Goal: Task Accomplishment & Management: Use online tool/utility

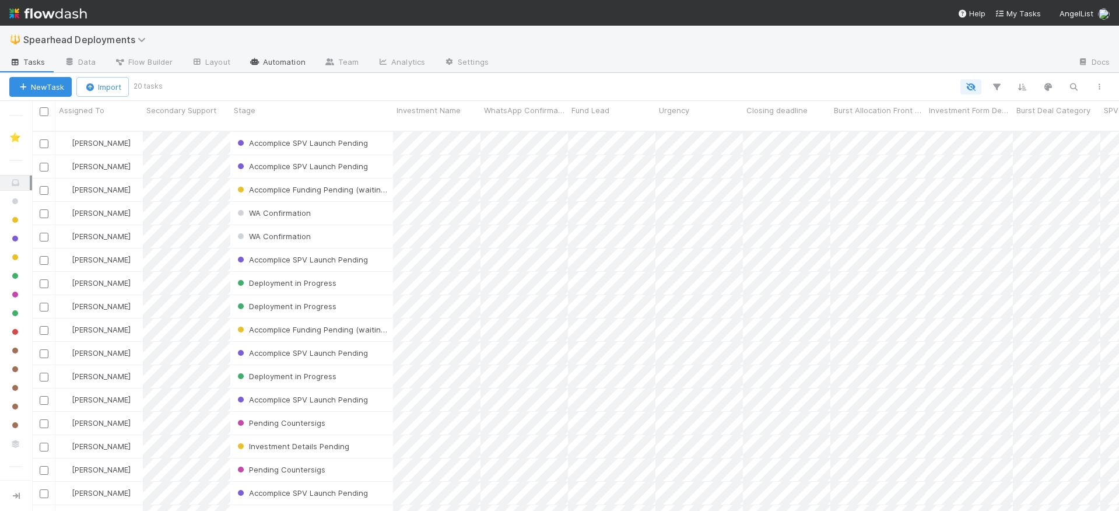
scroll to position [389, 1087]
click at [287, 61] on link "Automation" at bounding box center [277, 63] width 75 height 19
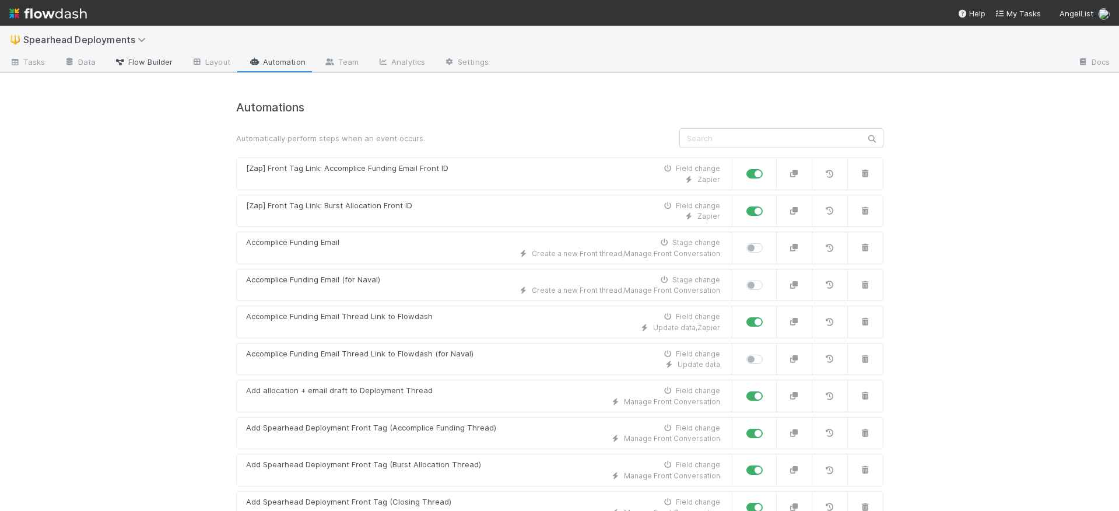
click at [150, 60] on span "Flow Builder" at bounding box center [143, 62] width 58 height 12
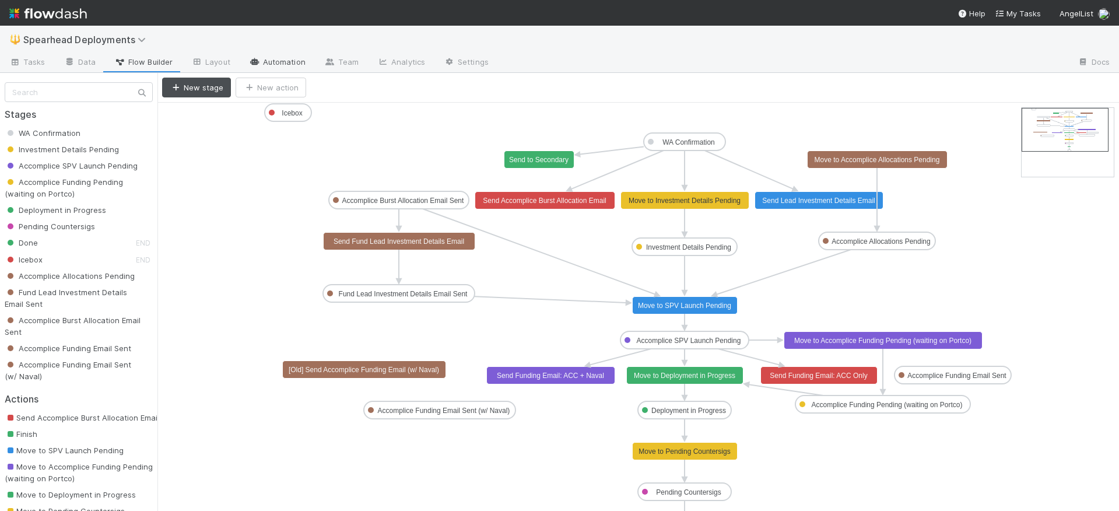
click at [274, 63] on link "Automation" at bounding box center [277, 63] width 75 height 19
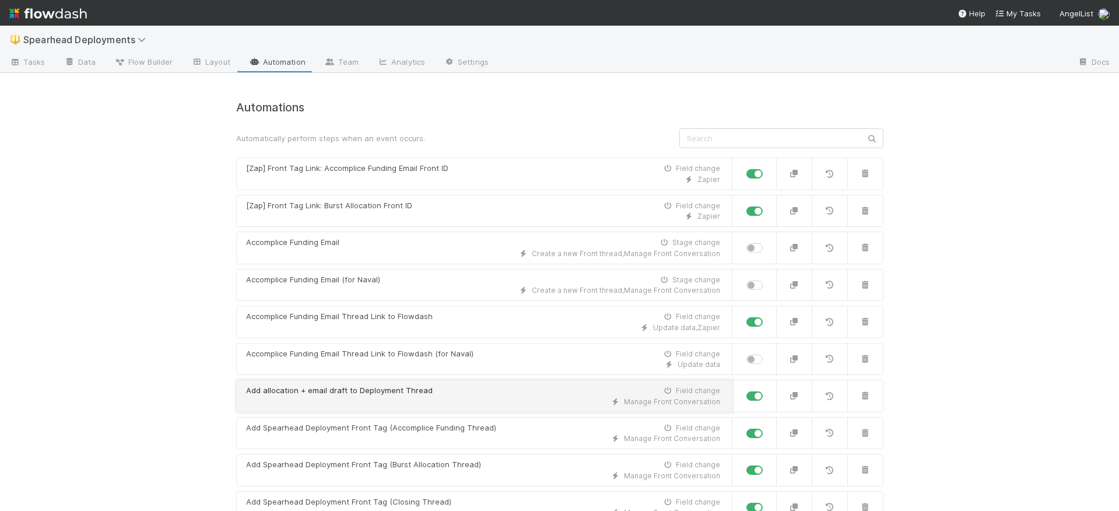
click at [475, 399] on div "Manage Front Conversation" at bounding box center [483, 402] width 474 height 10
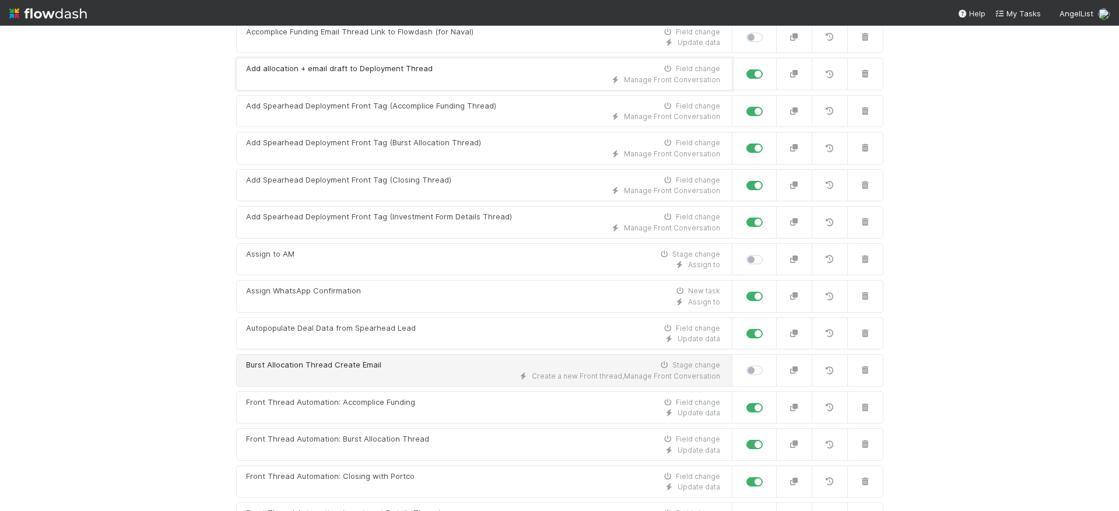
scroll to position [322, 0]
click at [460, 369] on div "Burst Allocation Thread Create Email Stage change" at bounding box center [483, 365] width 474 height 12
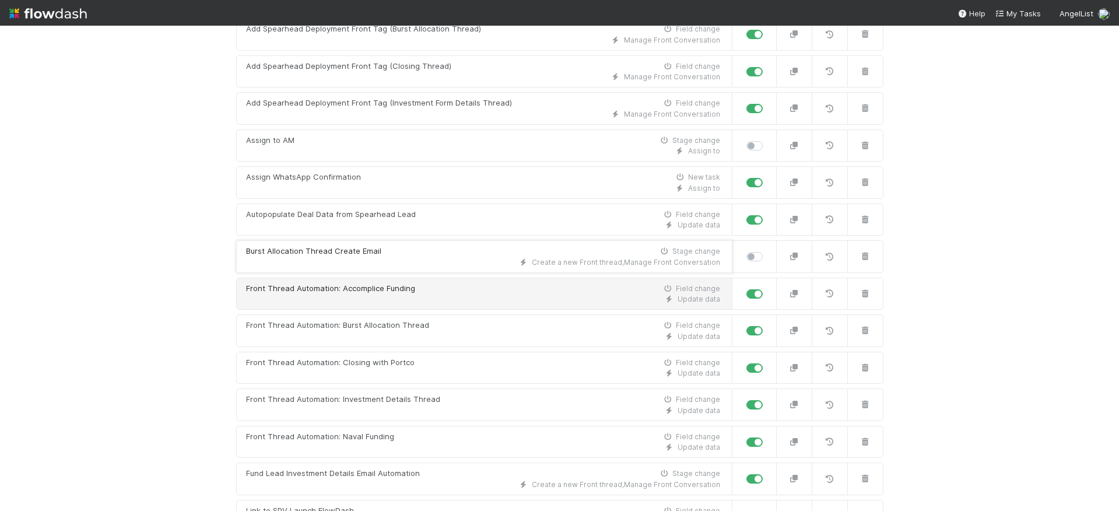
scroll to position [435, 0]
click at [438, 290] on div "Front Thread Automation: Accomplice Funding Field change" at bounding box center [483, 289] width 474 height 12
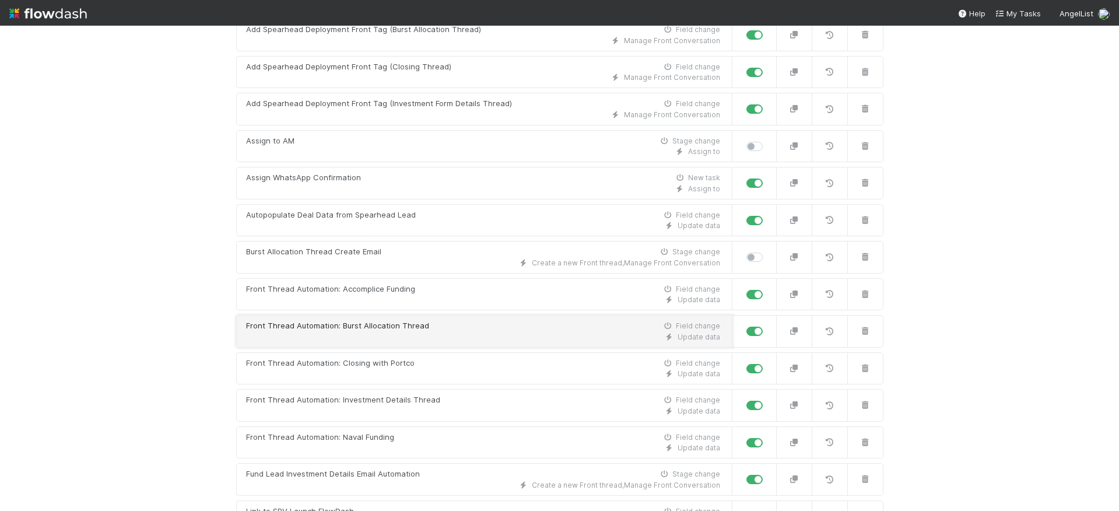
click at [434, 332] on div "Update data" at bounding box center [483, 337] width 474 height 10
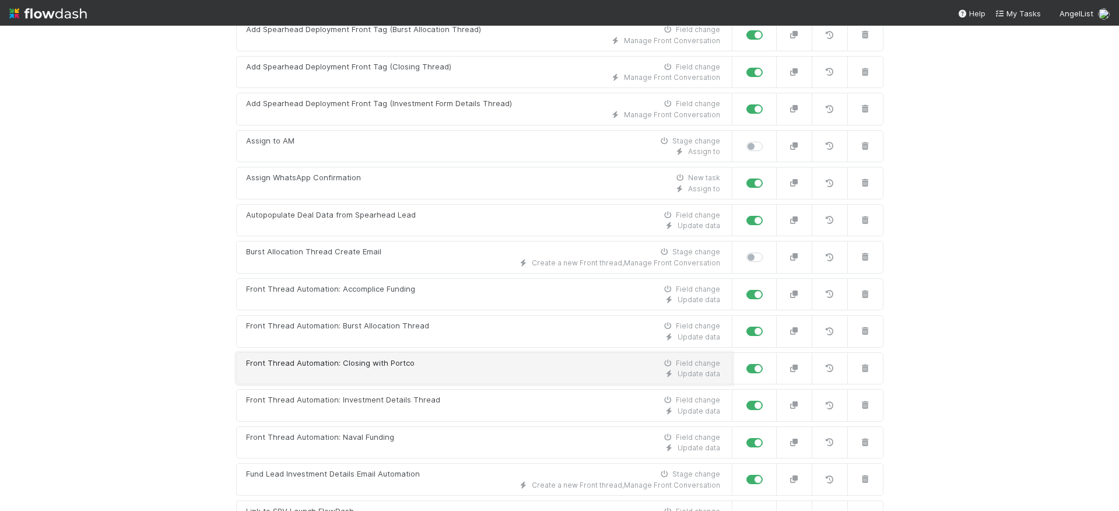
click at [436, 367] on div "Front Thread Automation: Closing with Portco Field change" at bounding box center [483, 363] width 474 height 12
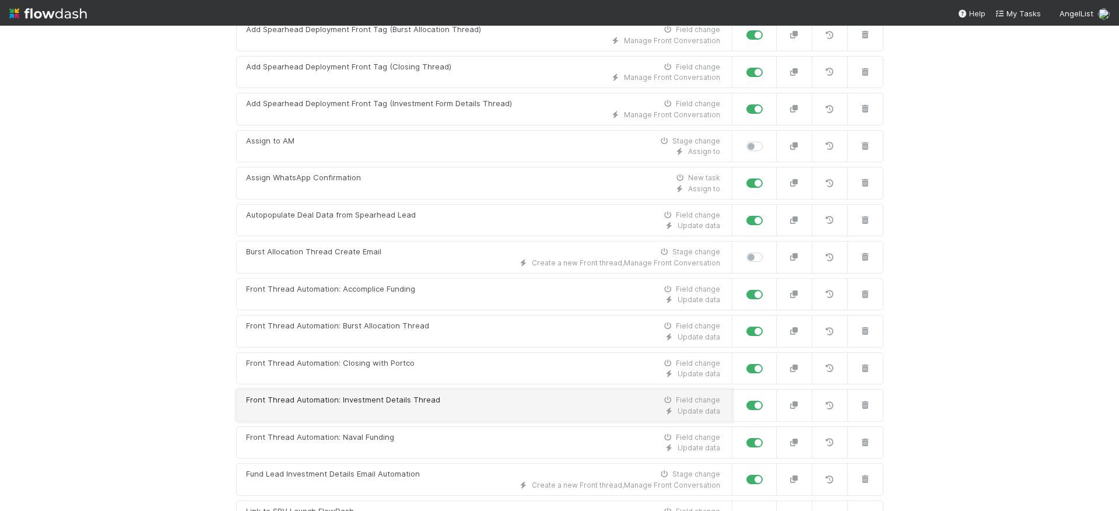
click at [439, 406] on div "Update data" at bounding box center [483, 411] width 474 height 10
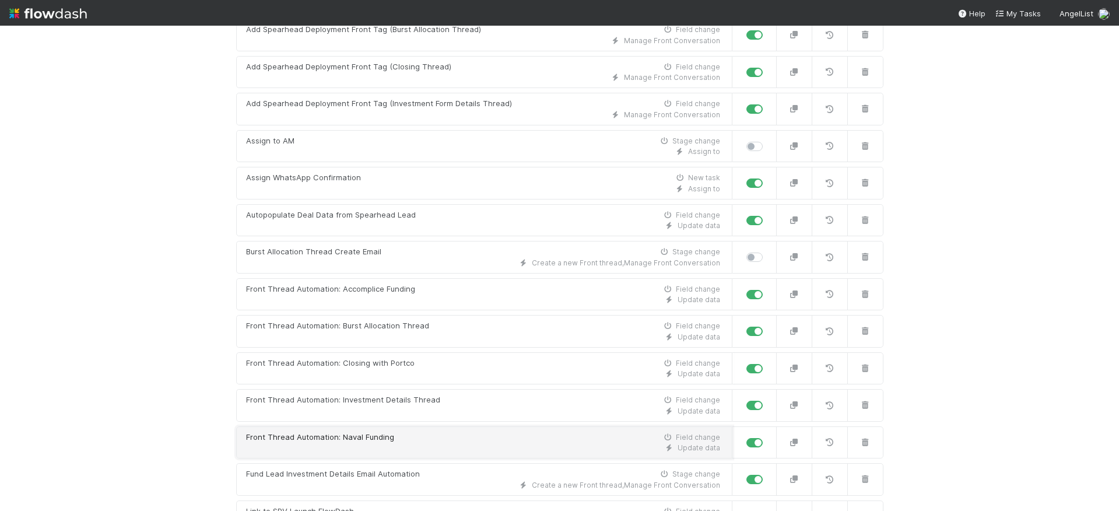
click at [439, 444] on div "Update data" at bounding box center [483, 448] width 474 height 10
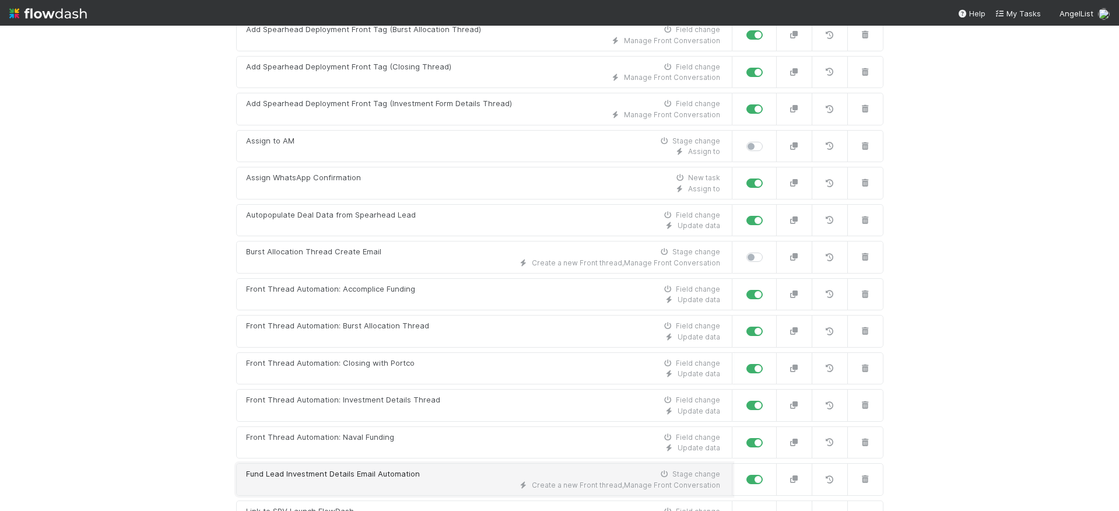
click at [439, 476] on div "Fund Lead Investment Details Email Automation Stage change" at bounding box center [483, 474] width 474 height 12
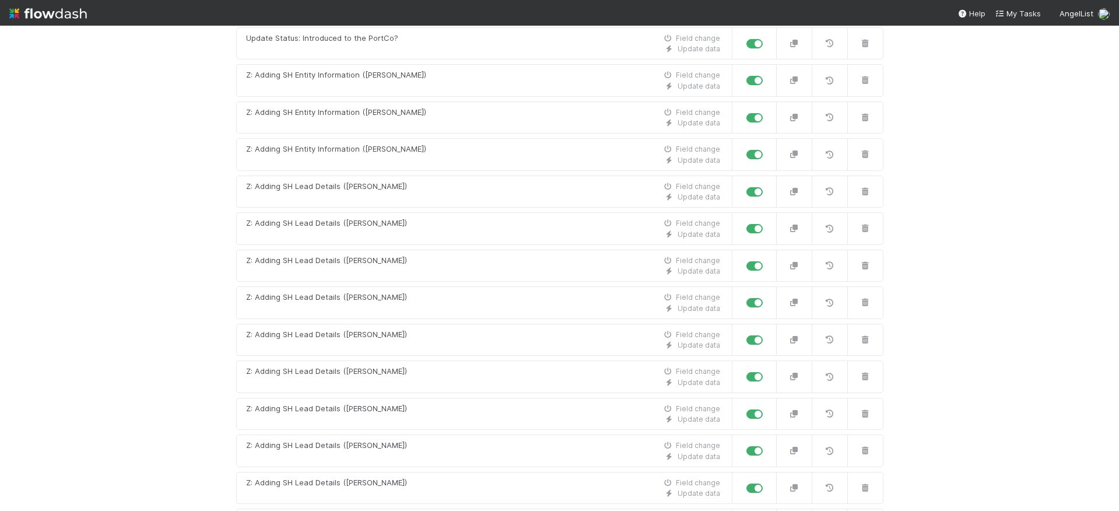
scroll to position [1335, 0]
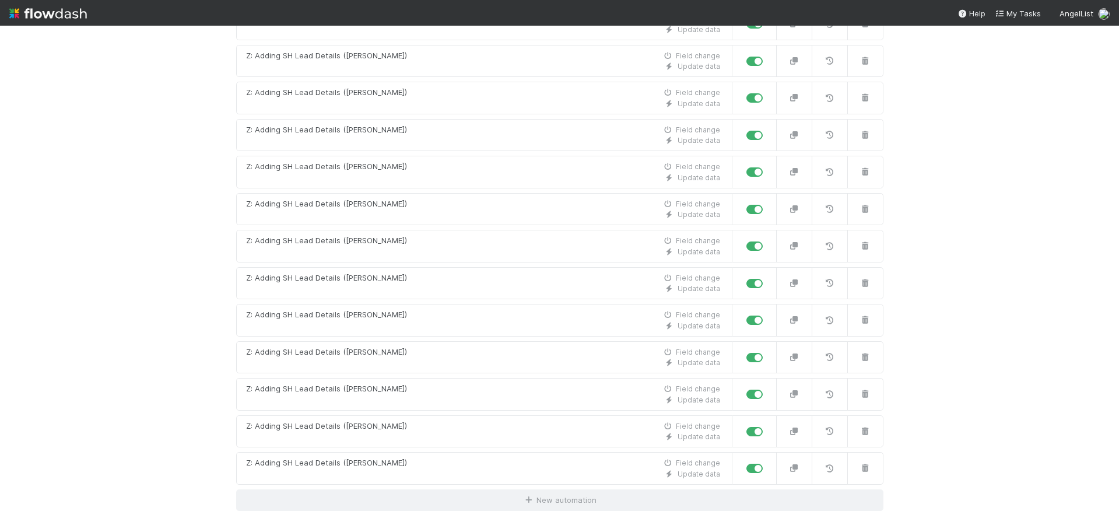
click at [1075, 181] on div "🔱 Spearhead Deployments Tasks Data Flow Builder Layout Automation Team Analytic…" at bounding box center [559, 268] width 1119 height 485
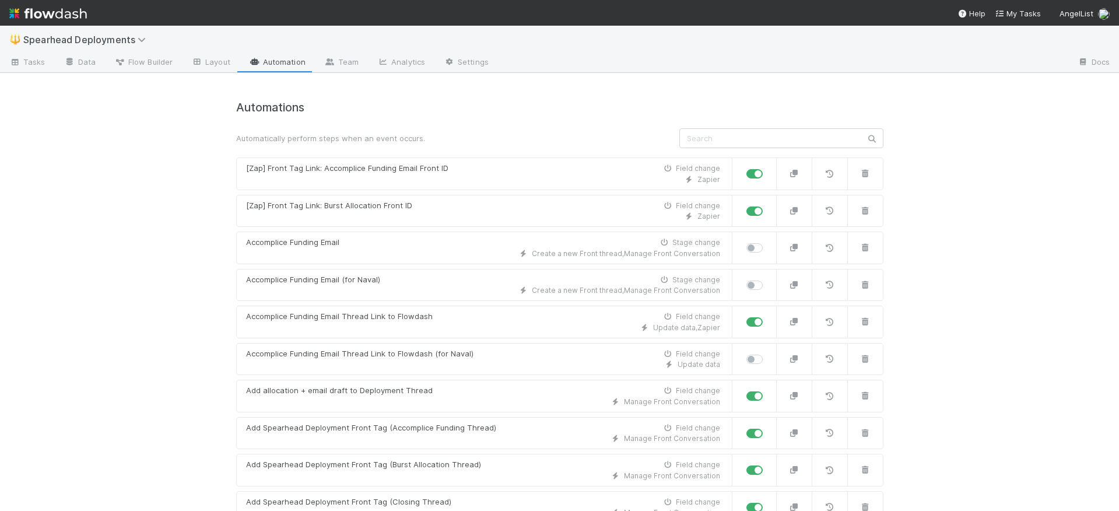
click at [506, 114] on h4 "Automations" at bounding box center [559, 107] width 647 height 13
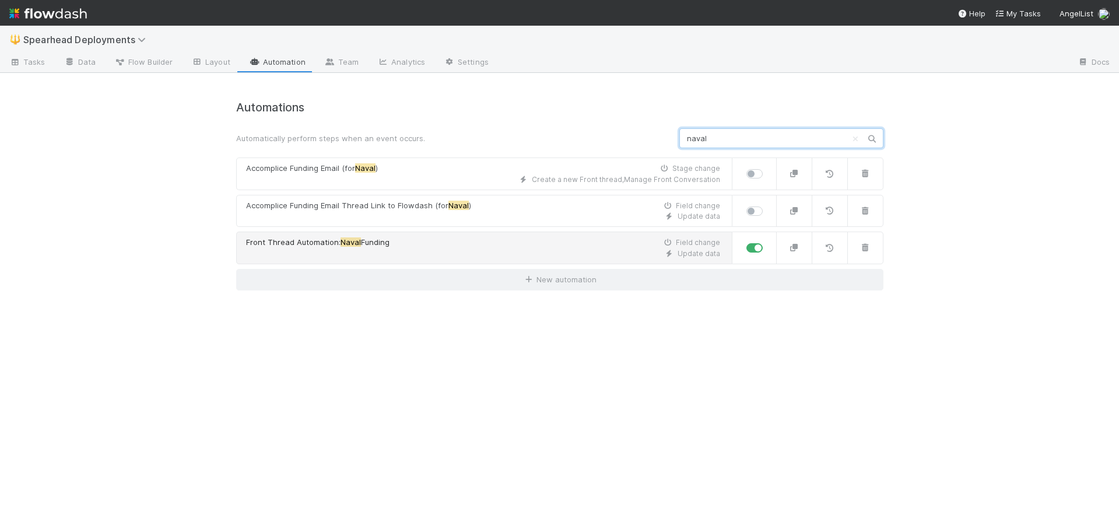
type input "naval"
click at [468, 252] on div "Update data" at bounding box center [483, 253] width 474 height 10
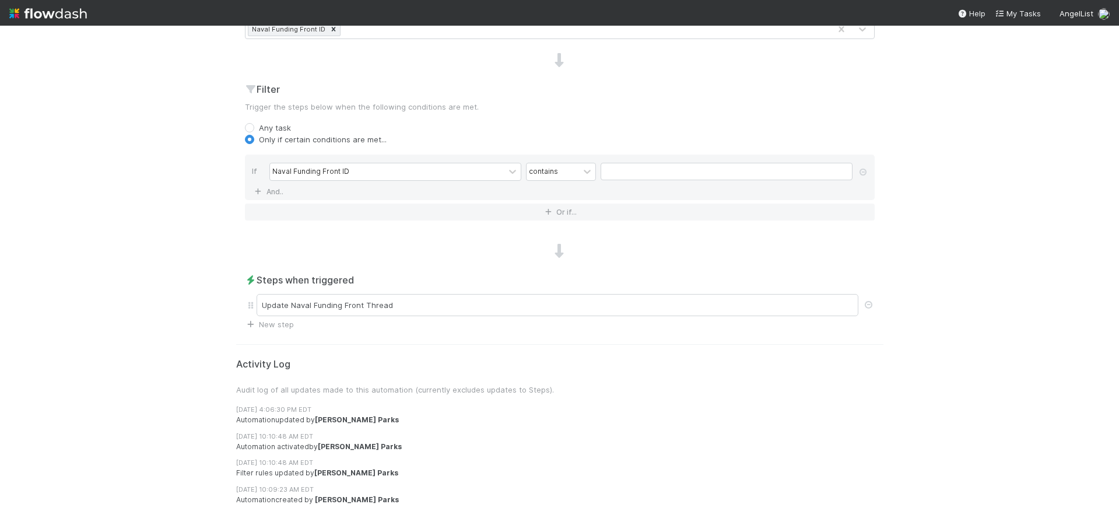
scroll to position [394, 0]
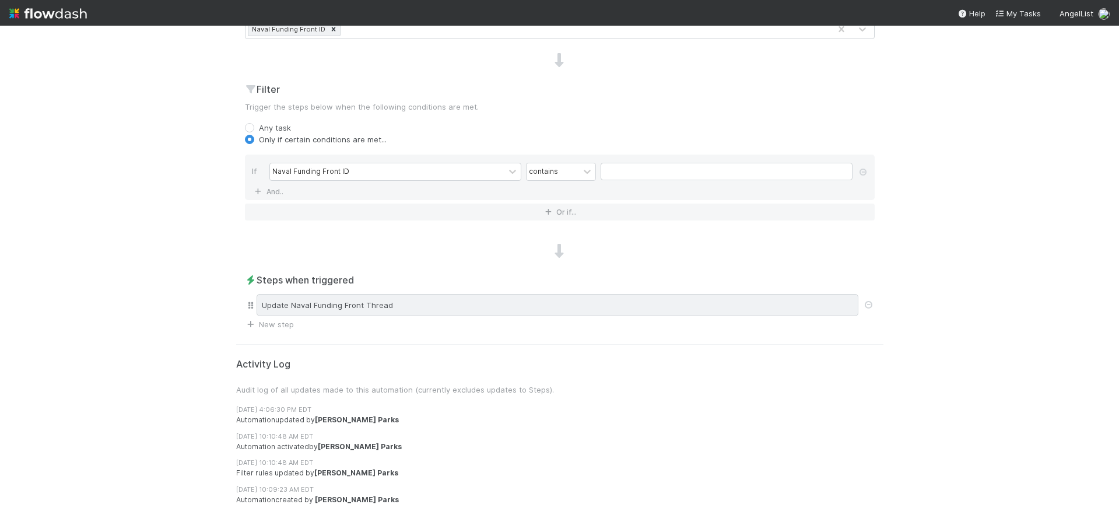
click at [504, 306] on div "Update Naval Funding Front Thread" at bounding box center [558, 305] width 602 height 22
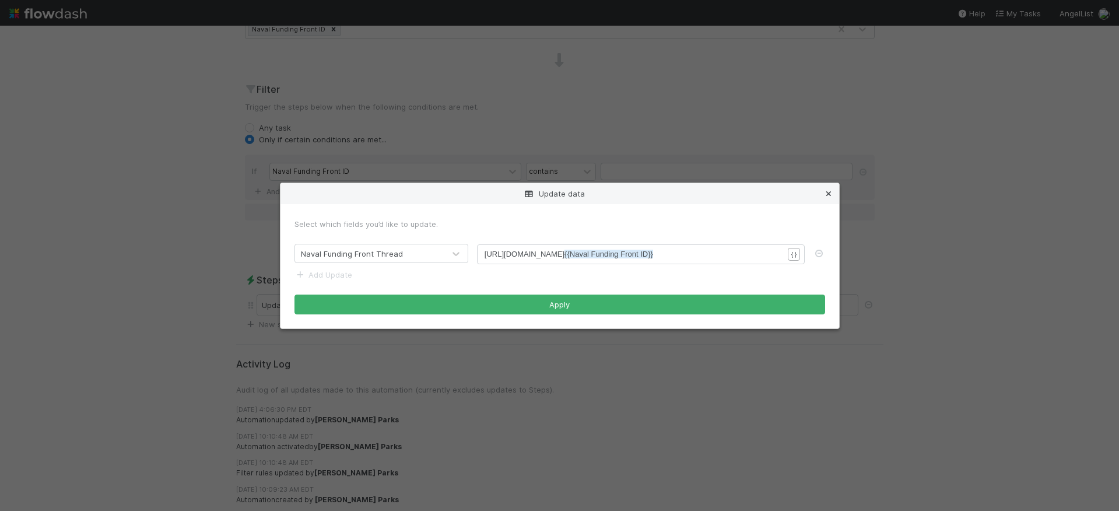
click at [832, 190] on icon at bounding box center [829, 194] width 12 height 8
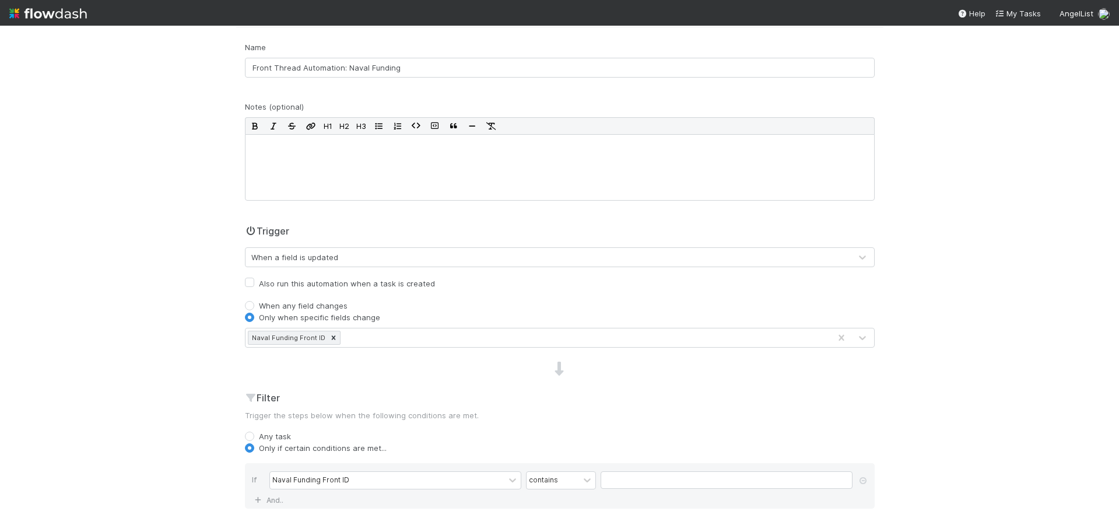
scroll to position [0, 0]
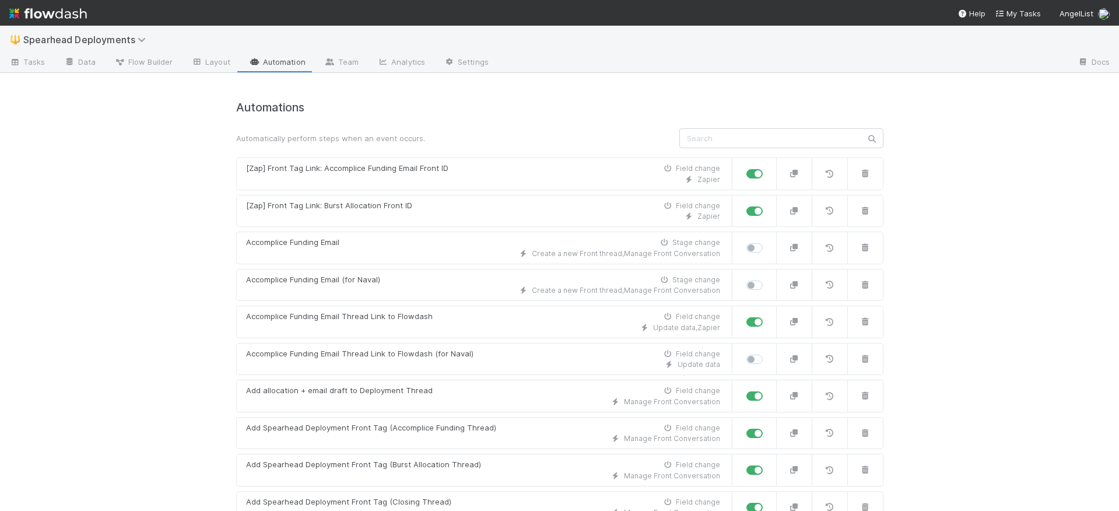
click at [814, 135] on input "text" at bounding box center [781, 138] width 204 height 20
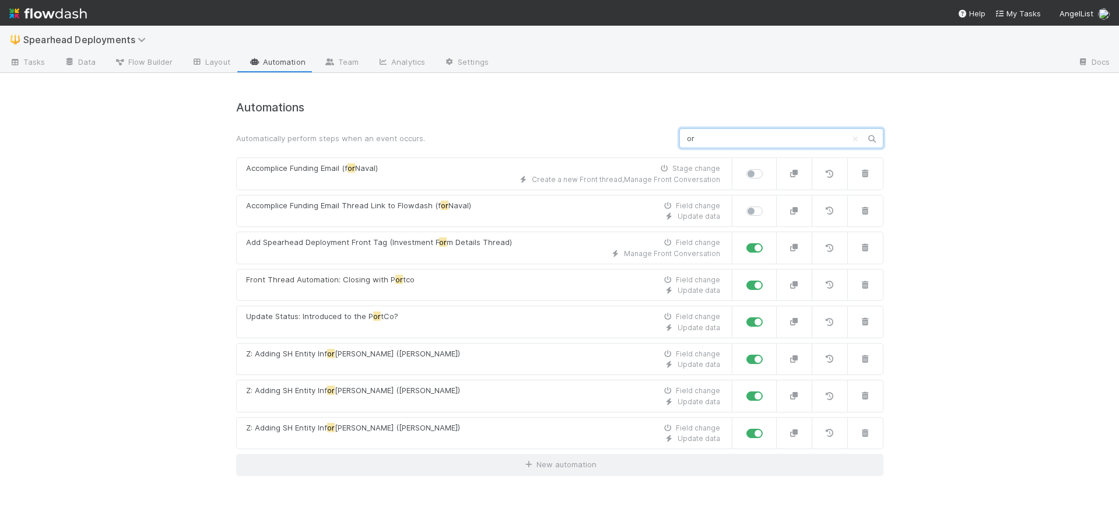
type input "o"
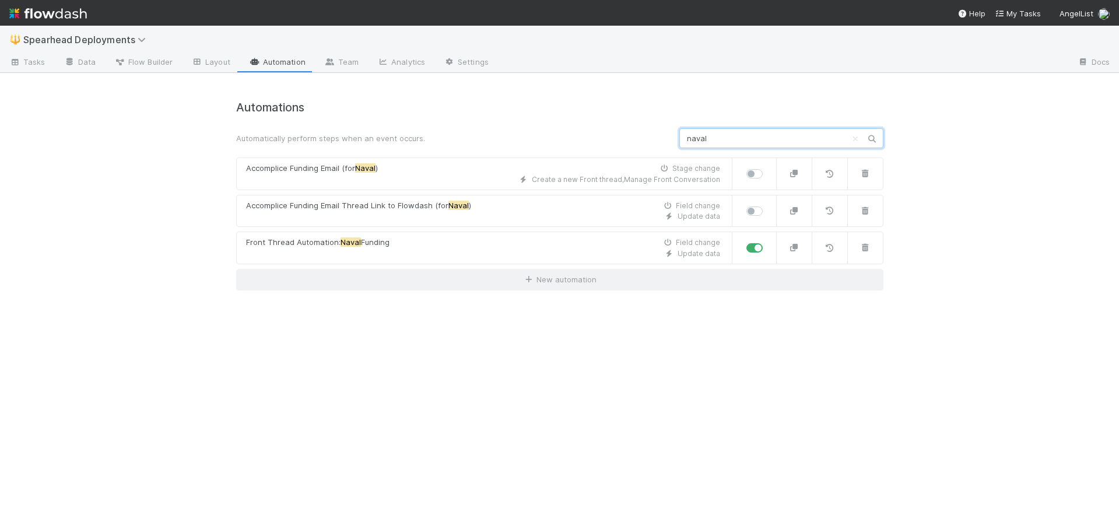
type input "naval"
click at [569, 381] on div "Automations Automatically perform steps when an event occurs. naval Accomplice …" at bounding box center [559, 299] width 665 height 424
click at [742, 364] on div "Automations Automatically perform steps when an event occurs. naval Accomplice …" at bounding box center [559, 299] width 665 height 424
click at [158, 62] on span "Flow Builder" at bounding box center [143, 62] width 58 height 12
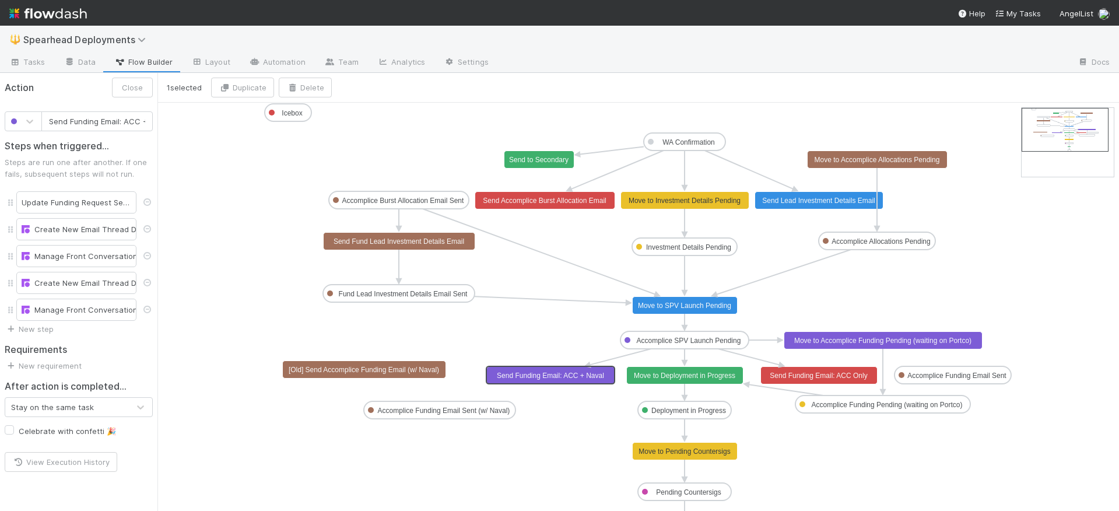
click at [577, 376] on text "Send Funding Email: ACC + Naval" at bounding box center [550, 375] width 107 height 8
click at [73, 228] on div "Create New Email Thread Draft" at bounding box center [77, 229] width 110 height 12
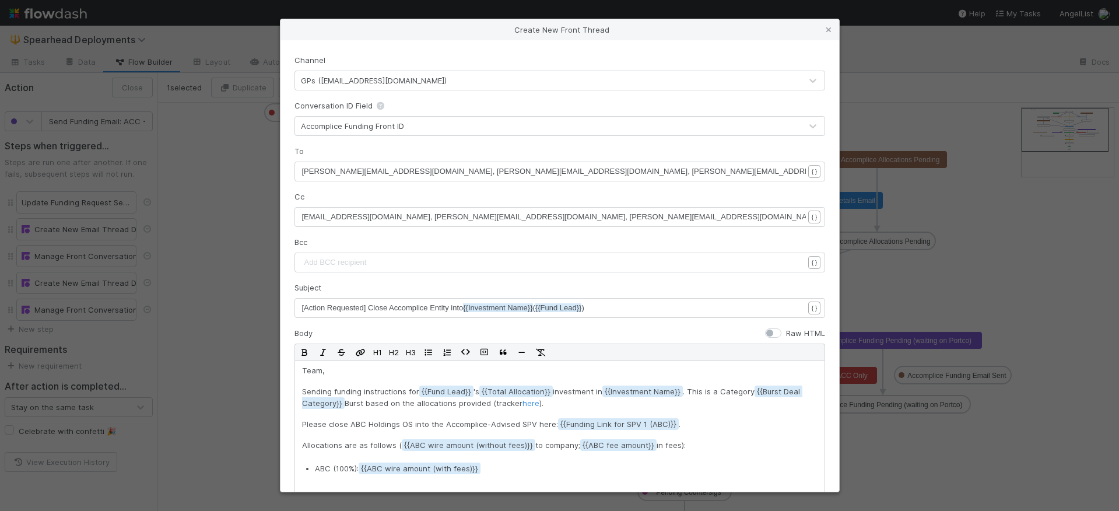
scroll to position [3, 0]
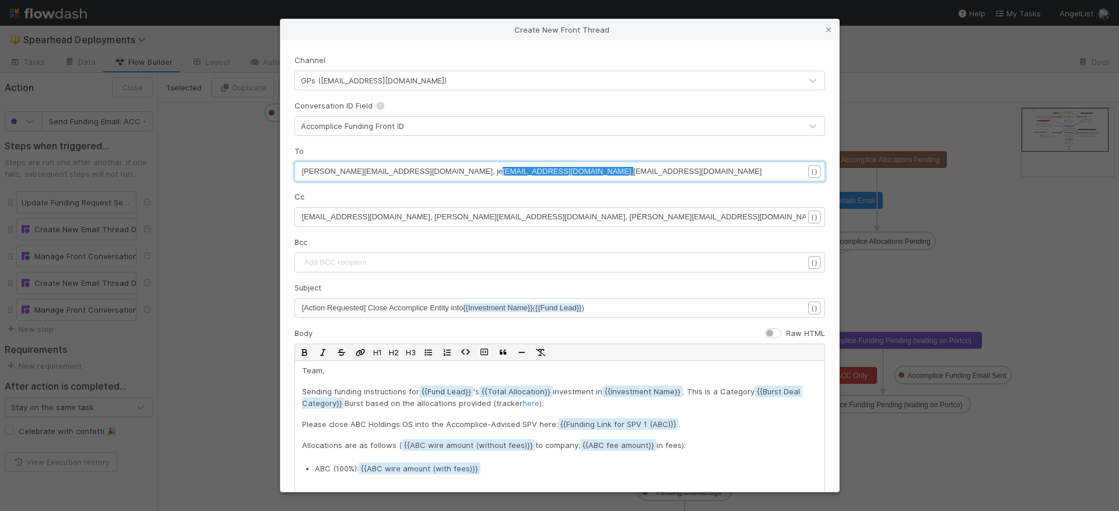
type textarea "jeff@accomplice.co,"
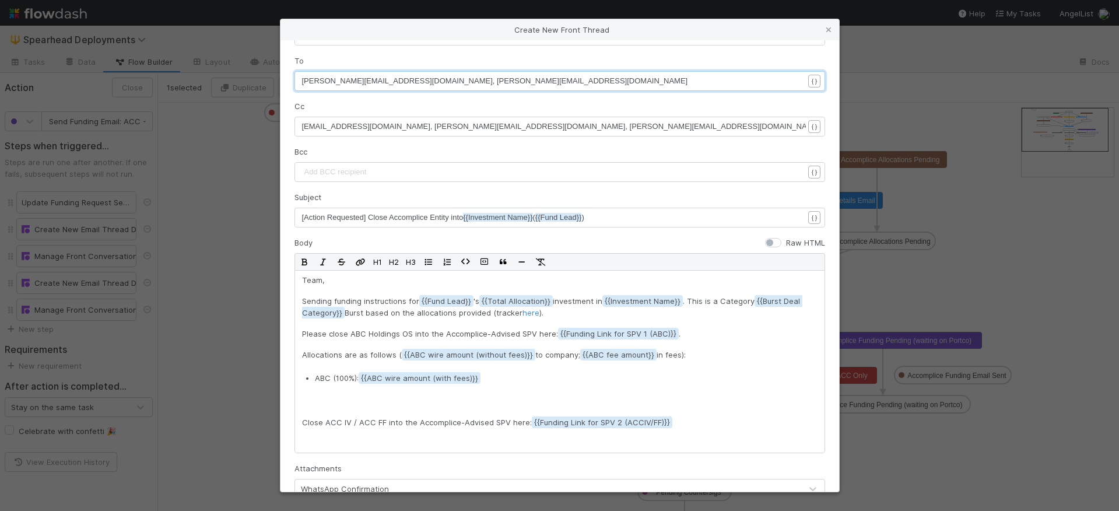
scroll to position [94, 0]
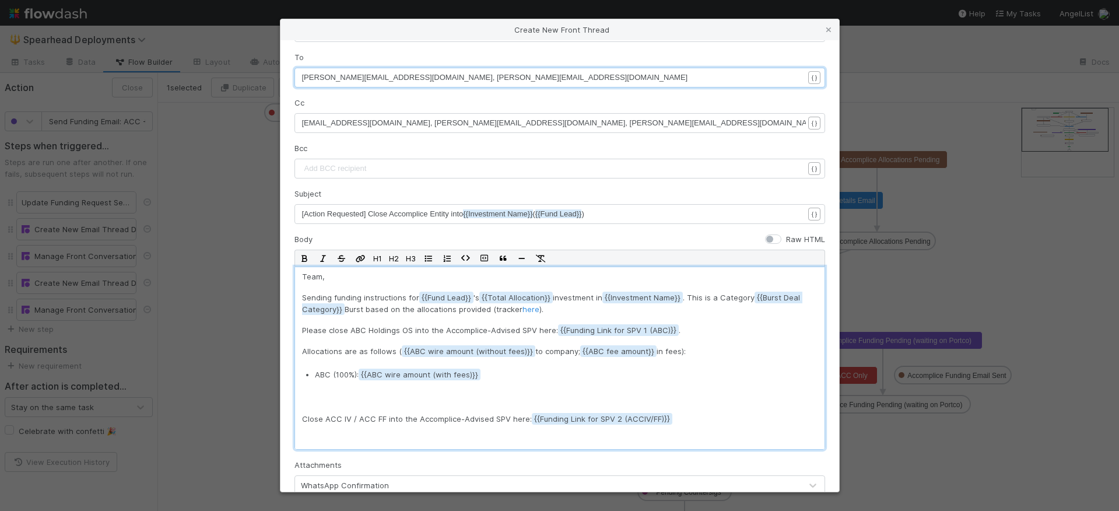
click at [542, 366] on div "Team, Sending funding instructions for {{Fund Lead 's {{Total Allocation invest…" at bounding box center [559, 358] width 531 height 183
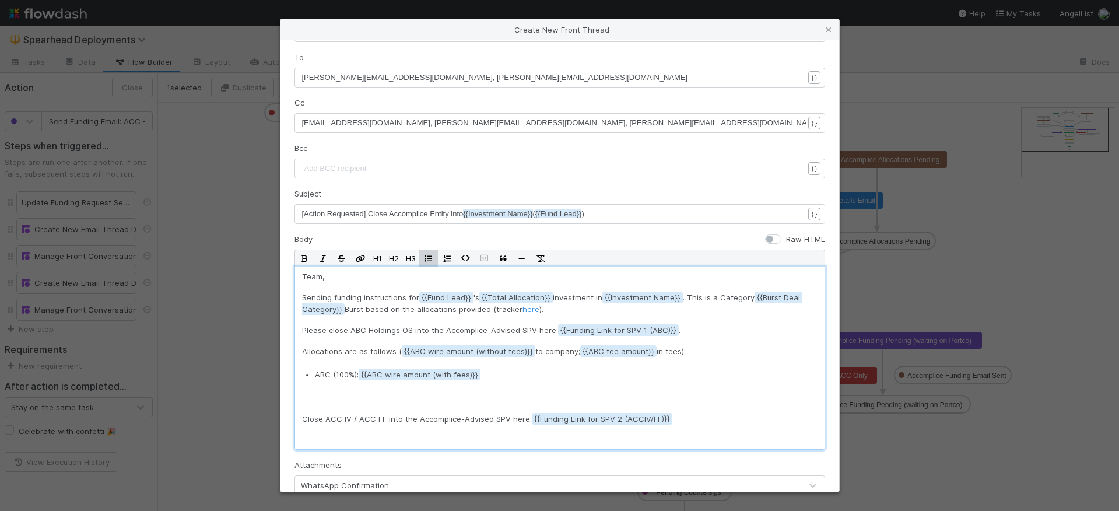
click at [307, 419] on p "Close ACC IV / ACC FF into the Accomplice-Advised SPV here: {{Funding Link for …" at bounding box center [560, 429] width 516 height 33
click at [439, 388] on p "ABC (100%): {{ABC wire amount (with fees)" at bounding box center [557, 385] width 484 height 33
click at [429, 406] on div "Team, Sending funding instructions for {{Fund Lead 's {{Total Allocation invest…" at bounding box center [559, 358] width 531 height 183
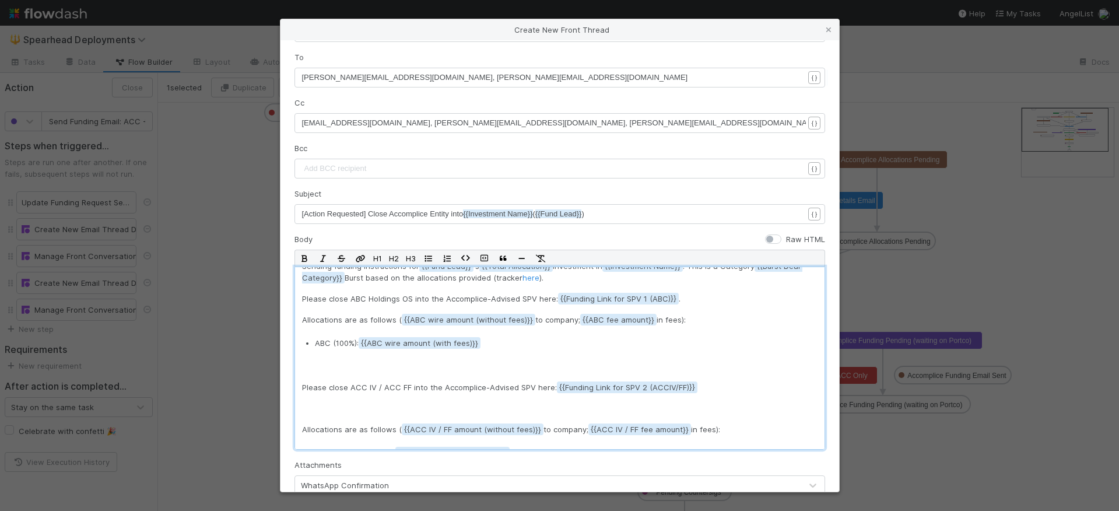
scroll to position [30, 0]
click at [390, 408] on p "Please close ACC IV / ACC FF into the Accomplice-Advised SPV here: {{Funding Li…" at bounding box center [560, 399] width 516 height 33
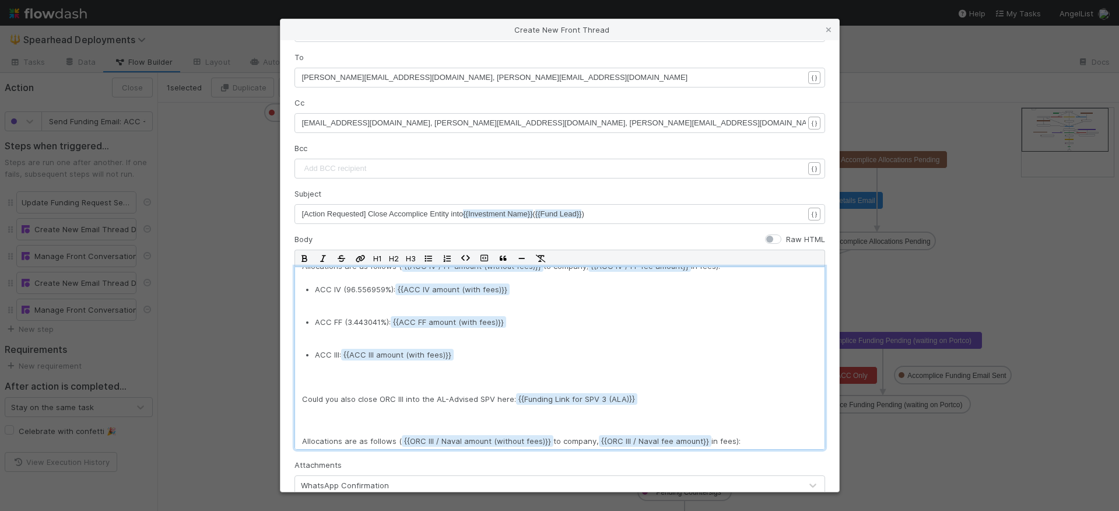
scroll to position [234, 0]
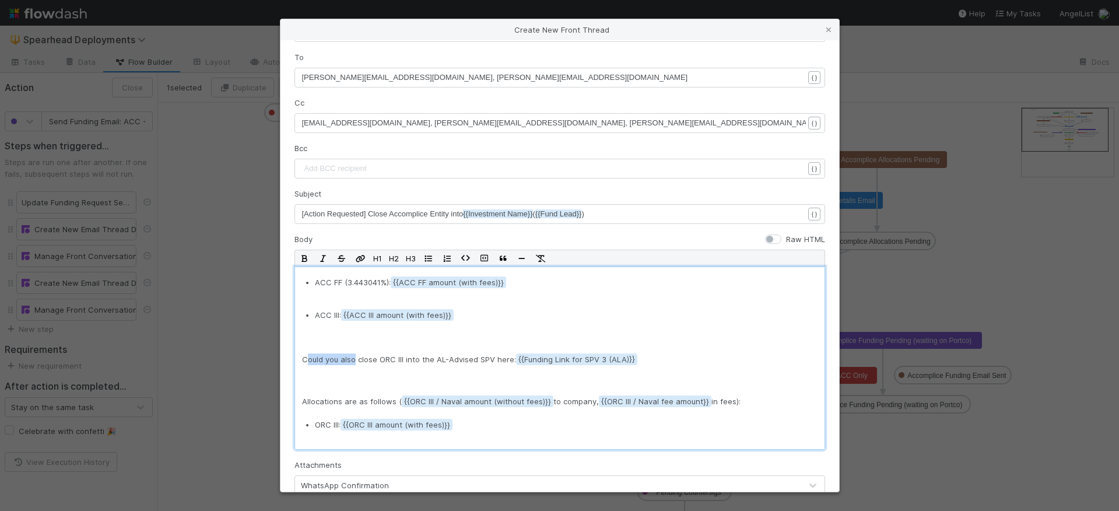
drag, startPoint x: 354, startPoint y: 360, endPoint x: 307, endPoint y: 361, distance: 46.7
click at [307, 361] on p "Could you also close ORC III into the AL-Advised SPV here: {{Funding Link for S…" at bounding box center [560, 369] width 516 height 33
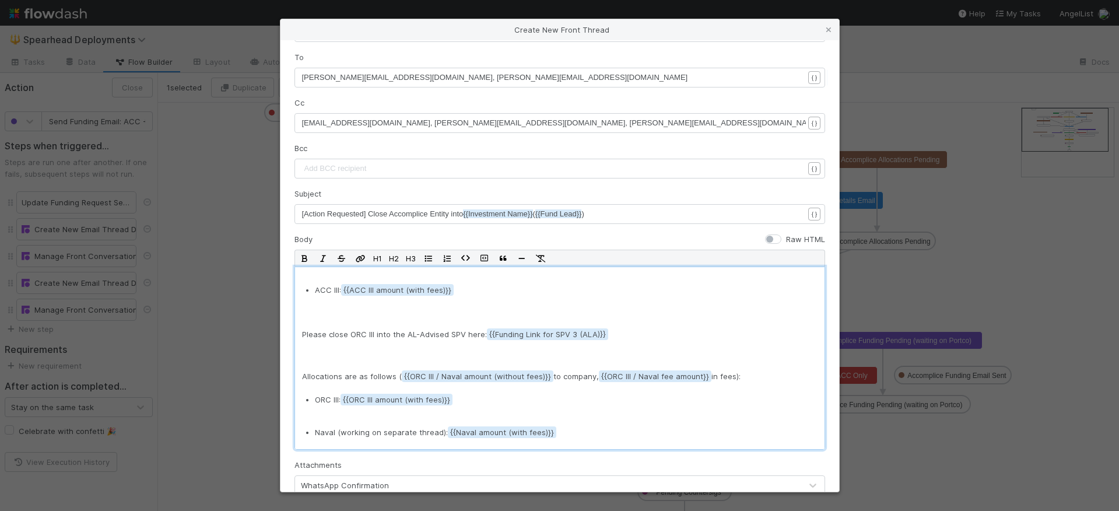
scroll to position [296, 0]
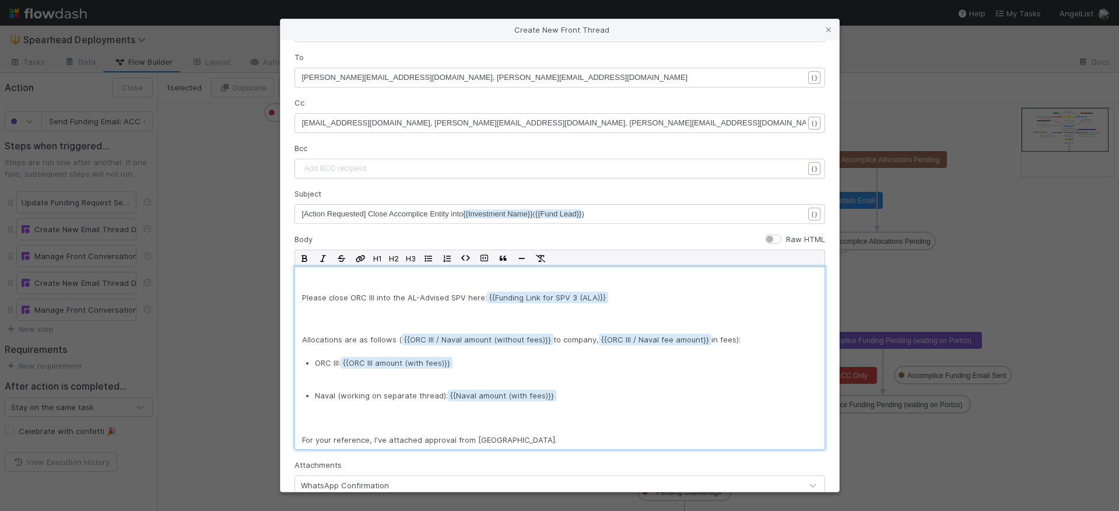
click at [478, 441] on p "For your reference, I've attached approval from WA." at bounding box center [560, 440] width 516 height 12
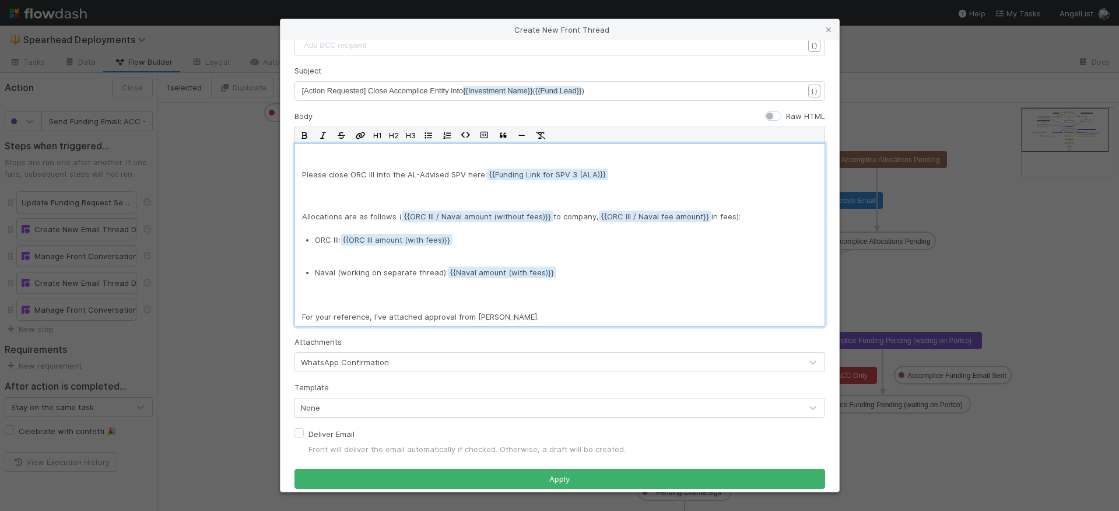
scroll to position [228, 0]
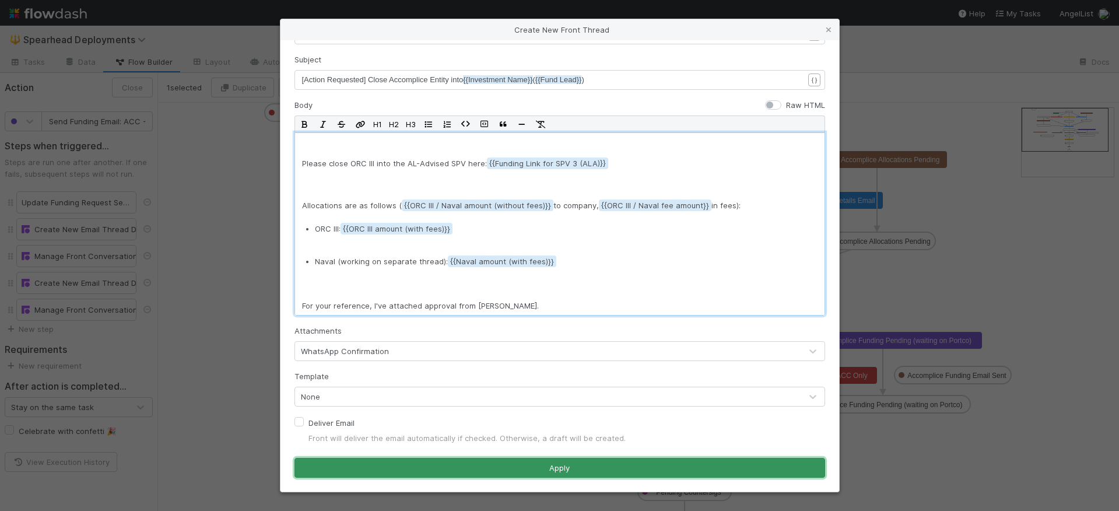
click at [569, 469] on button "Apply" at bounding box center [559, 468] width 531 height 20
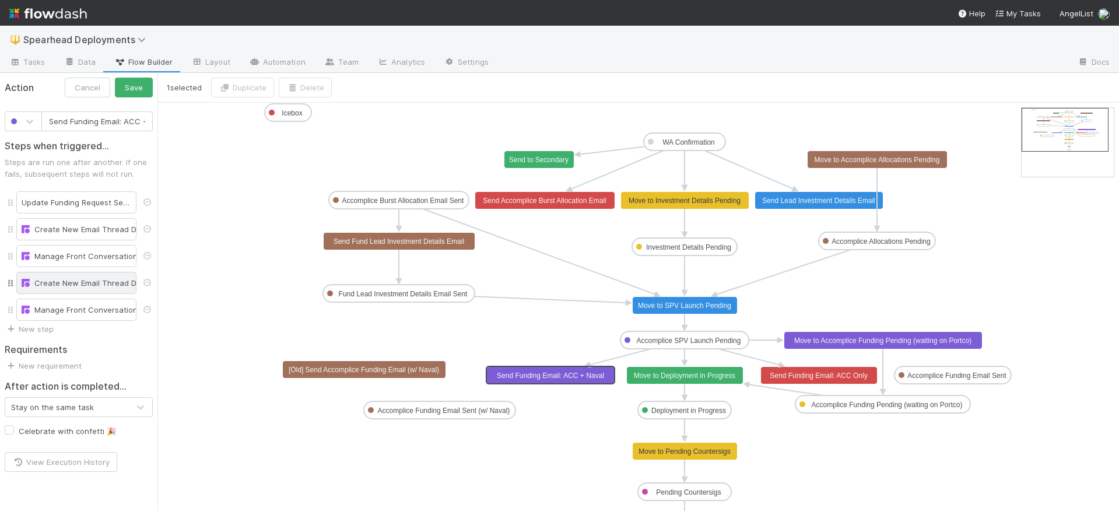
click at [64, 282] on div "Create New Email Thread Draft" at bounding box center [77, 283] width 110 height 12
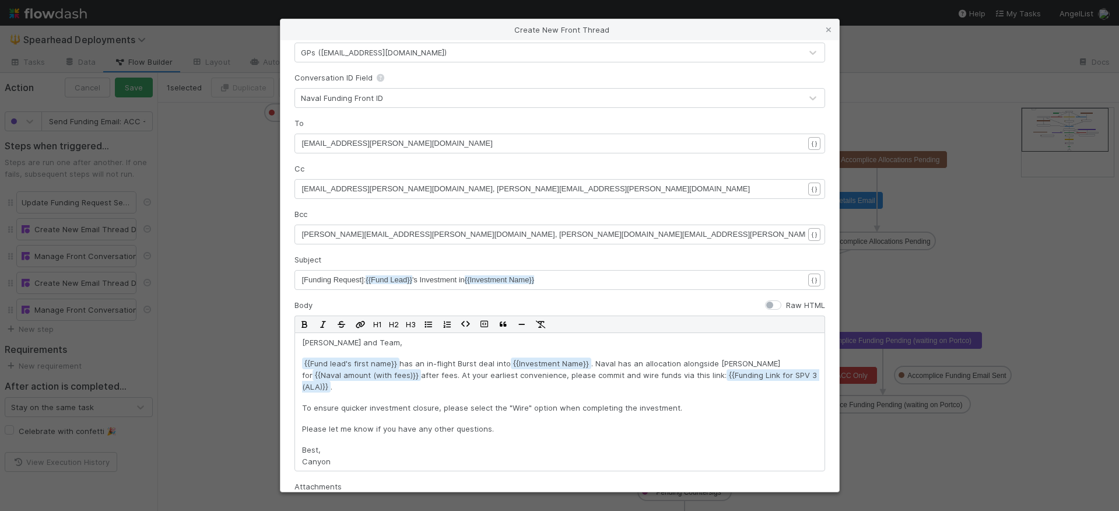
scroll to position [3, 0]
type textarea "farb@ravikant.com"
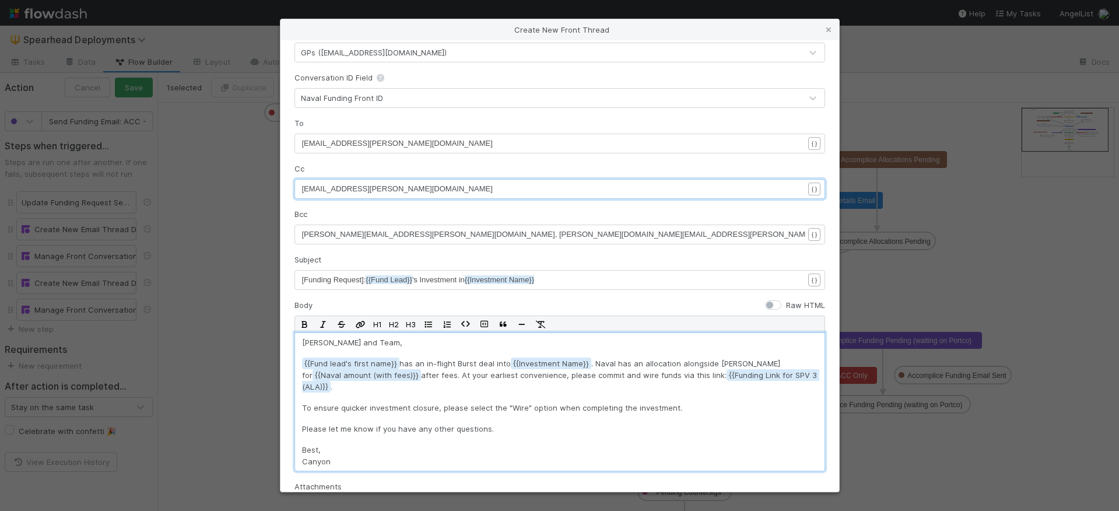
click at [415, 444] on p "Best, Canyon" at bounding box center [560, 455] width 516 height 23
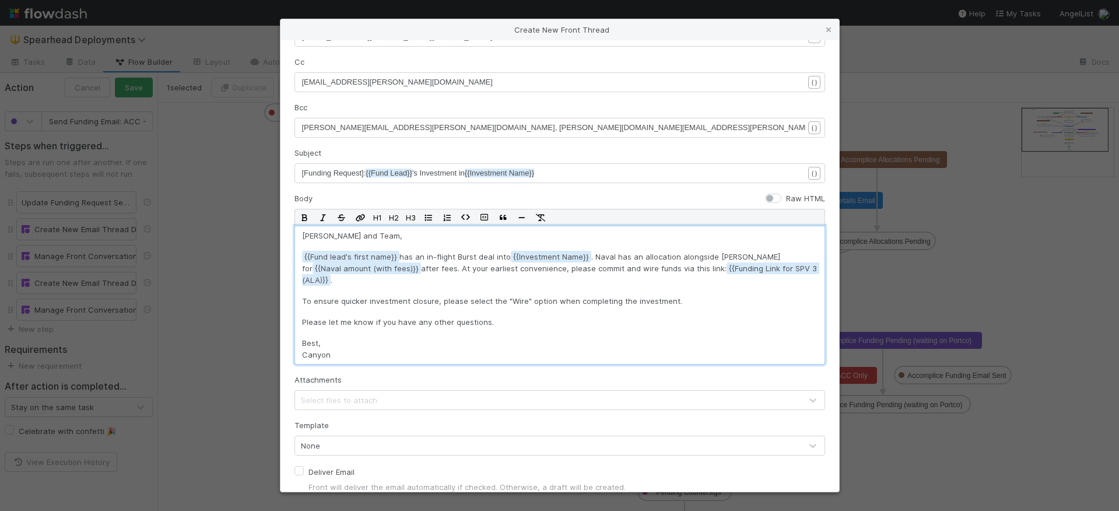
scroll to position [172, 0]
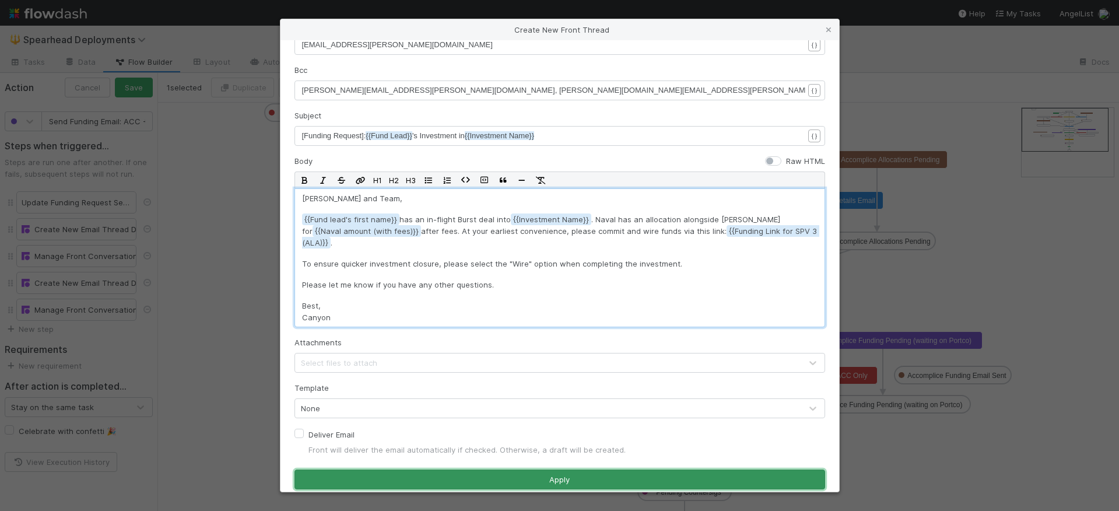
click at [448, 469] on button "Apply" at bounding box center [559, 479] width 531 height 20
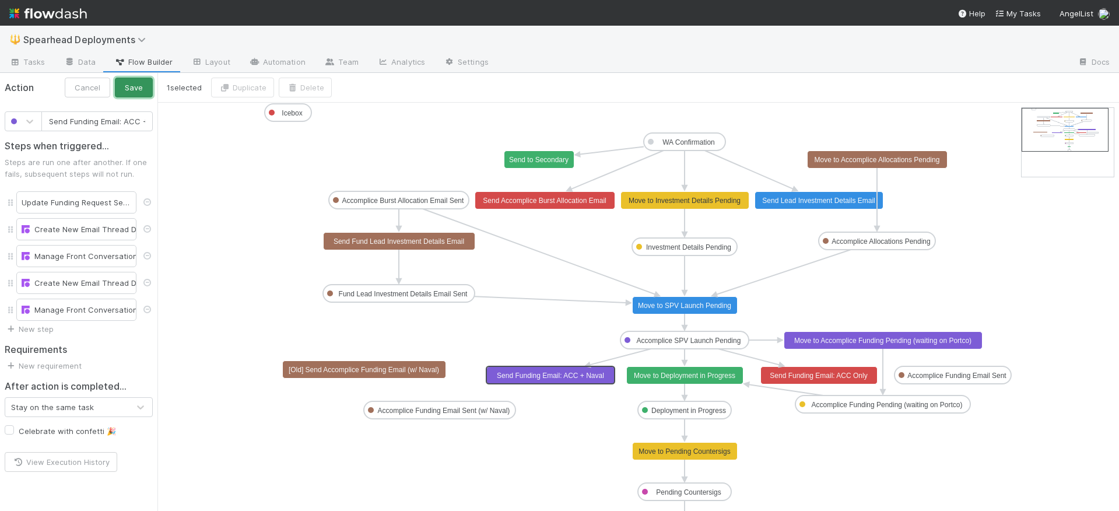
click at [136, 84] on button "Save" at bounding box center [134, 88] width 38 height 20
click at [131, 89] on button "Close" at bounding box center [132, 88] width 41 height 20
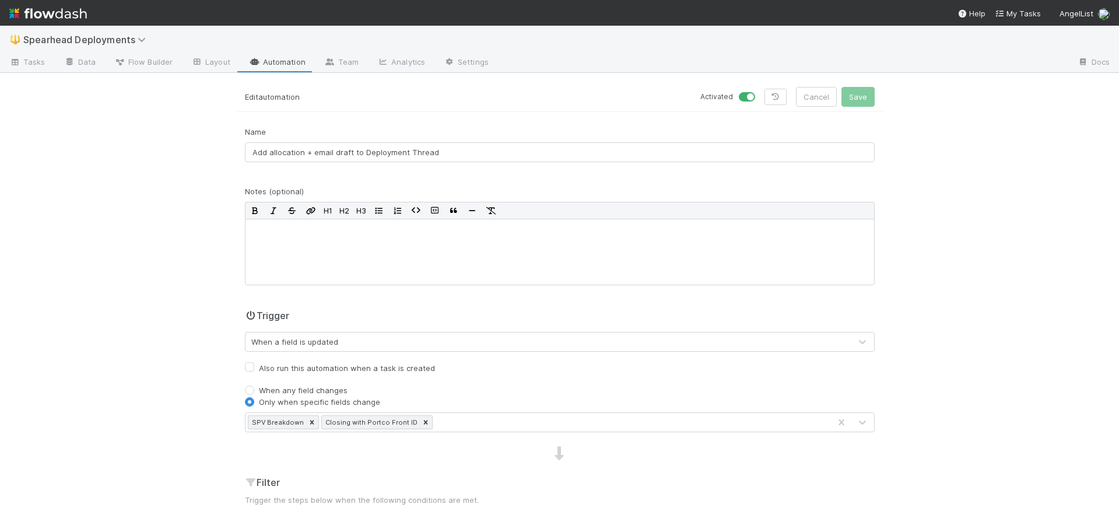
scroll to position [493, 0]
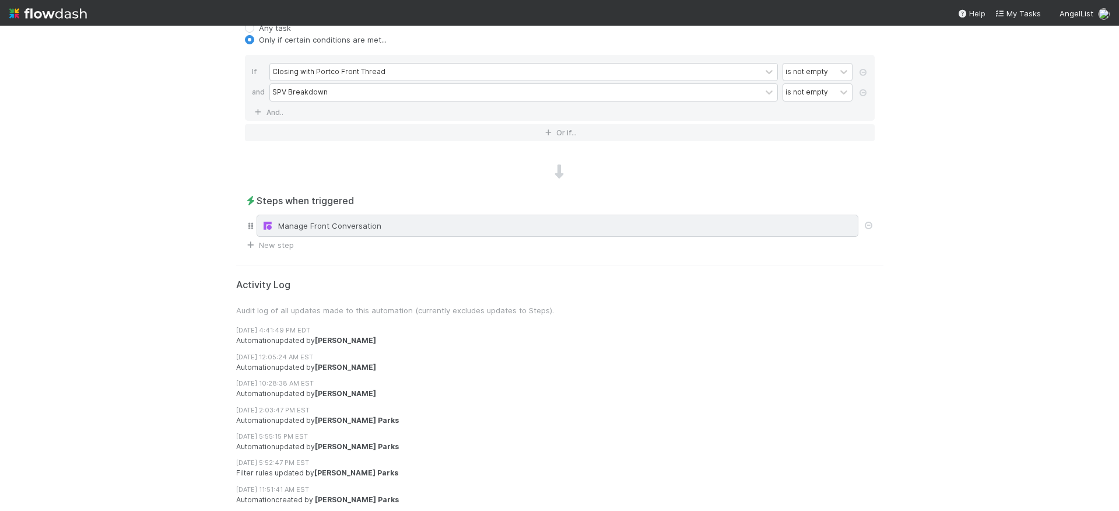
click at [446, 231] on div "Manage Front Conversation" at bounding box center [557, 226] width 591 height 12
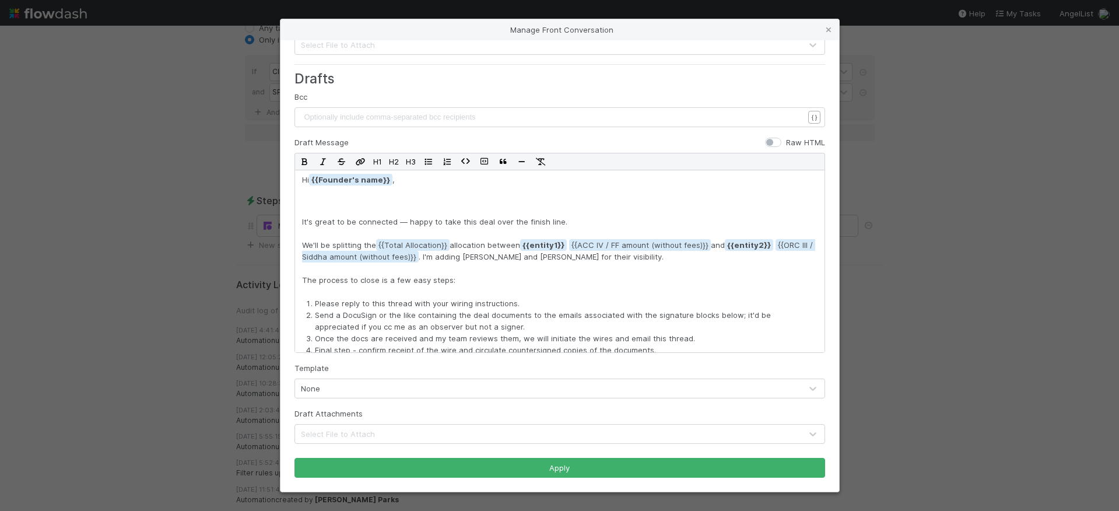
scroll to position [0, 0]
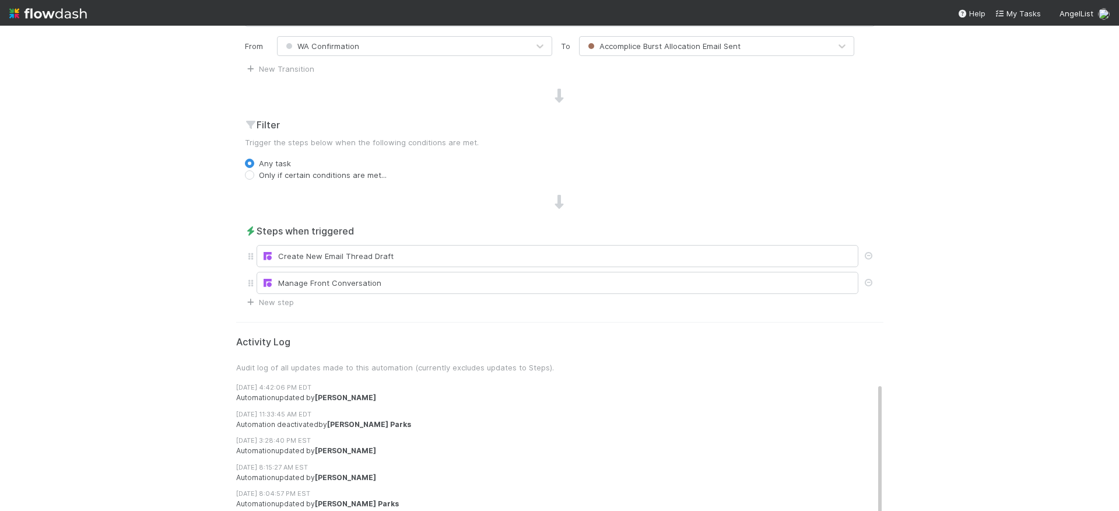
scroll to position [430, 0]
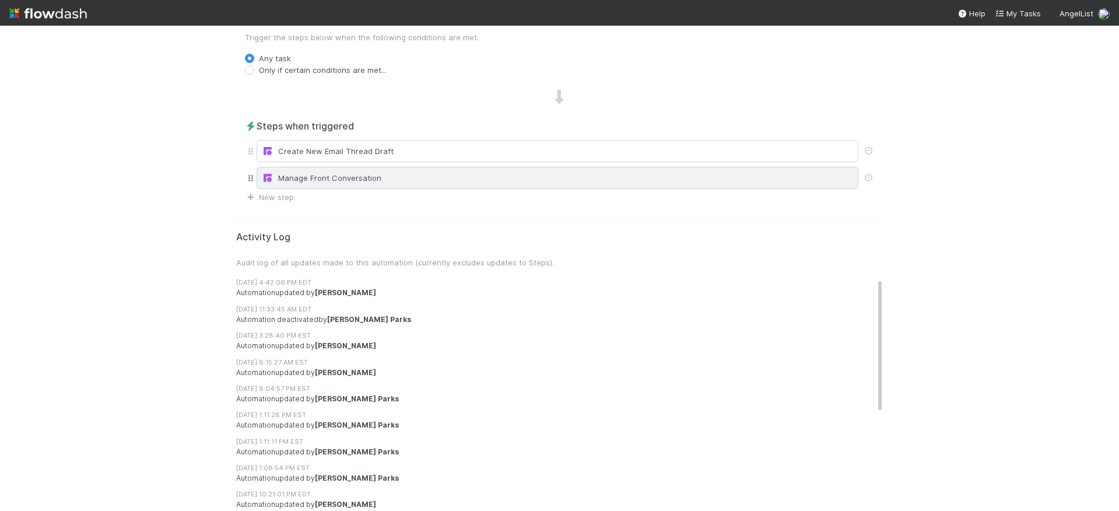
click at [457, 169] on div "Manage Front Conversation" at bounding box center [558, 178] width 602 height 22
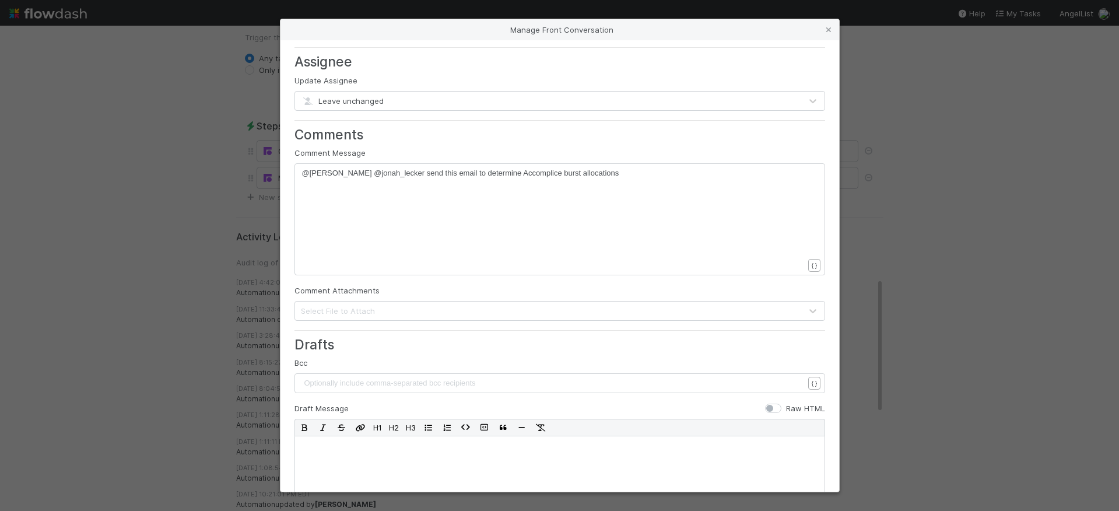
scroll to position [320, 0]
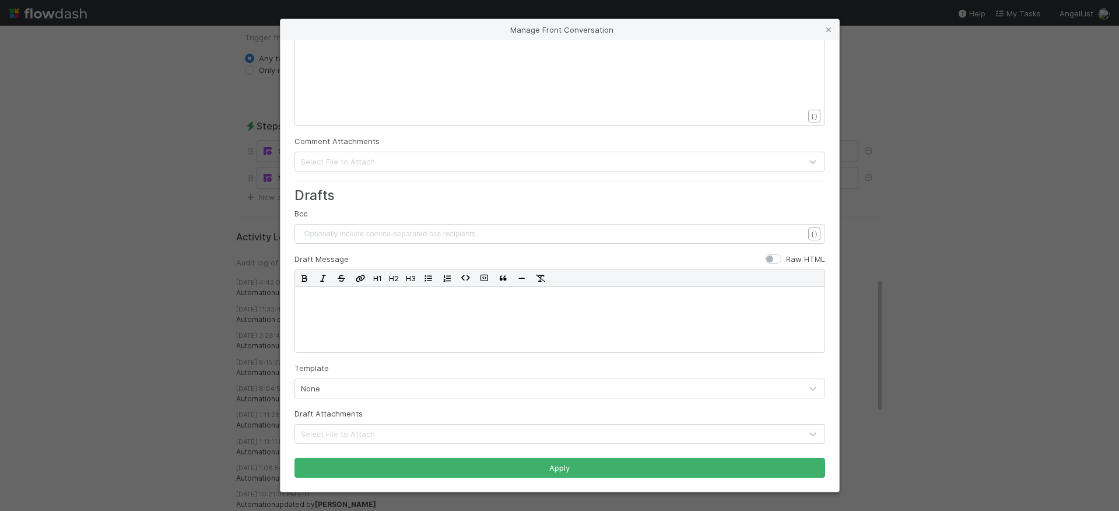
click at [178, 334] on div "Manage Front Conversation Conversation ID or URL xxxxxxxxxx {{Burst Allocation …" at bounding box center [559, 255] width 1119 height 511
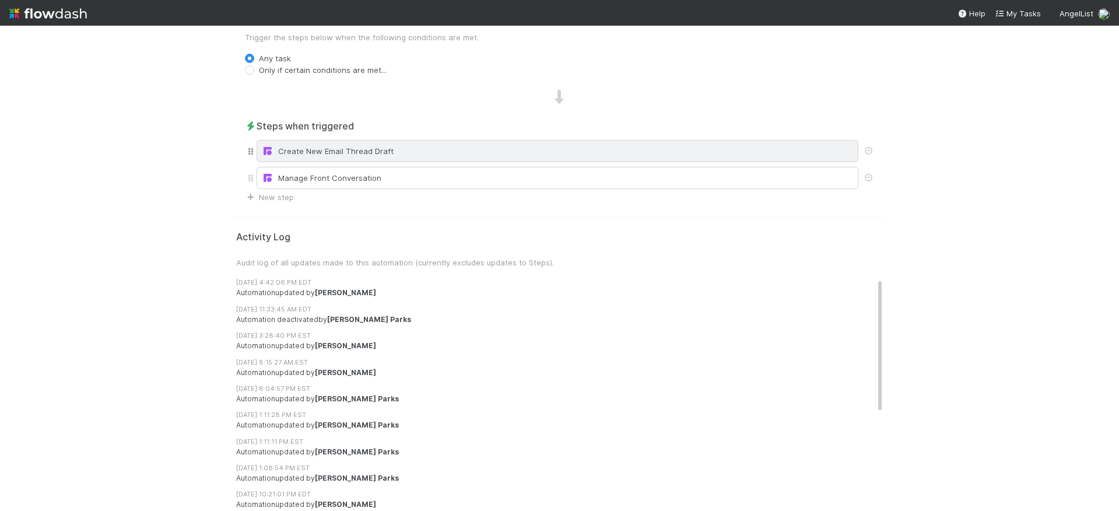
click at [325, 152] on div "Create New Email Thread Draft" at bounding box center [557, 151] width 591 height 12
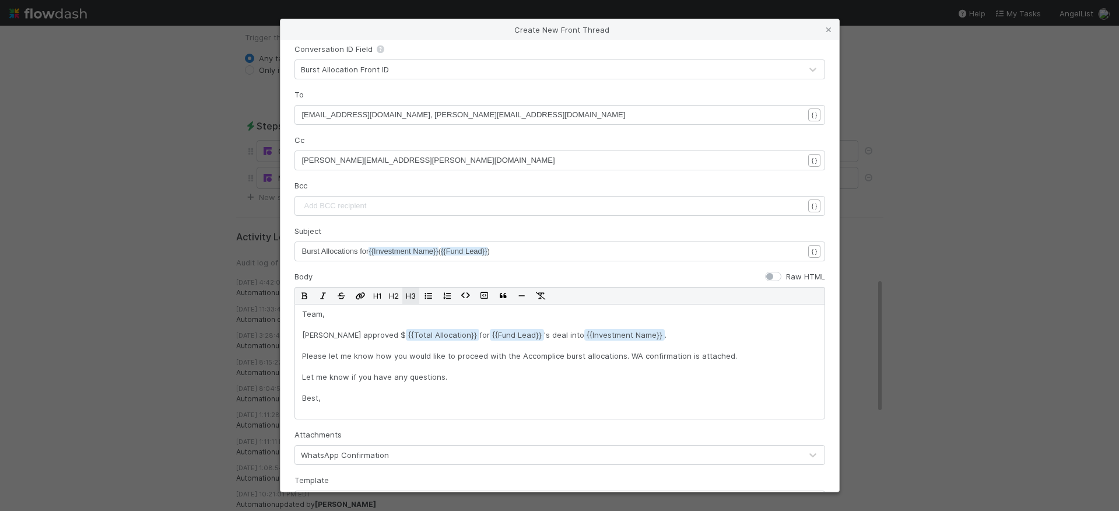
scroll to position [65, 0]
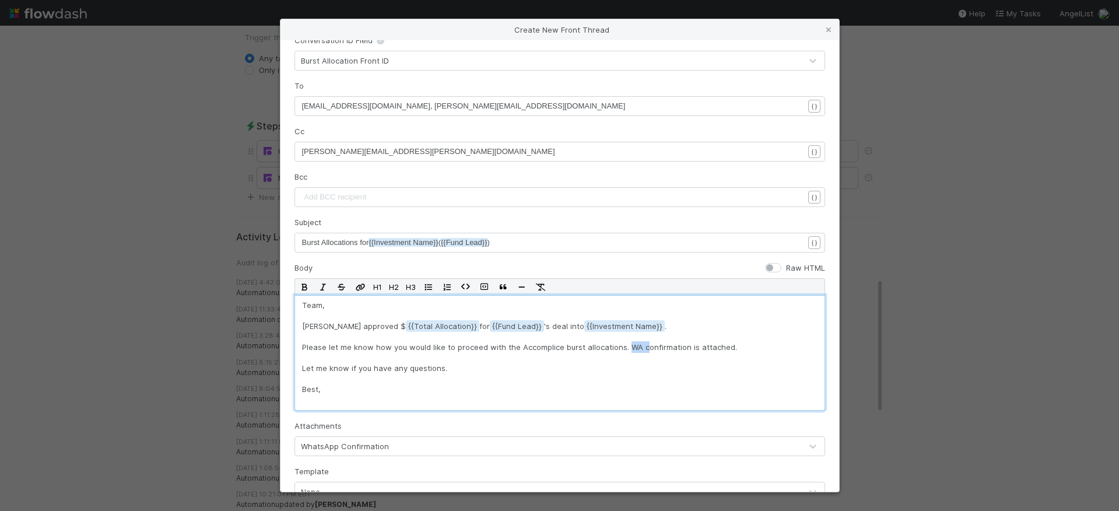
drag, startPoint x: 640, startPoint y: 348, endPoint x: 625, endPoint y: 348, distance: 15.7
click at [625, 348] on p "Please let me know how you would like to proceed with the Accomplice burst allo…" at bounding box center [560, 347] width 516 height 12
click at [638, 379] on div "Team, Jeff approved $ {{Total Allocation for {{Fund Lead 's deal into {{Investm…" at bounding box center [559, 352] width 531 height 115
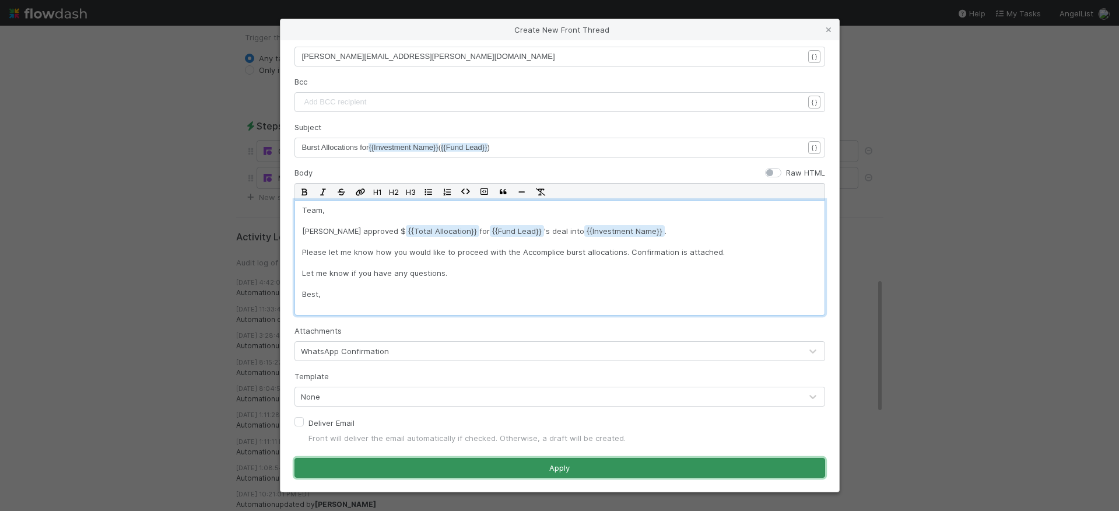
click at [602, 470] on button "Apply" at bounding box center [559, 468] width 531 height 20
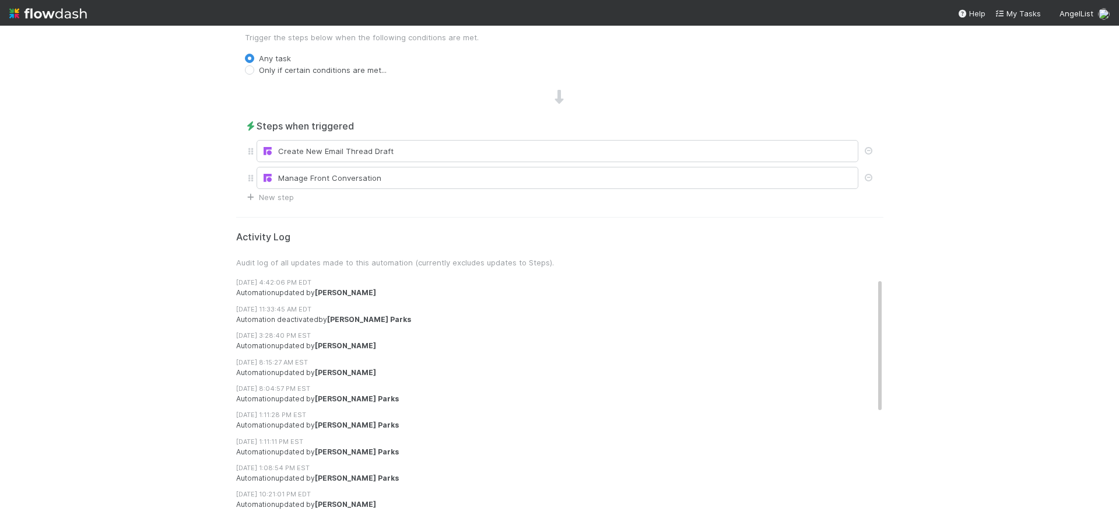
click at [1006, 239] on div "🔱 Spearhead Deployments Tasks Data Flow Builder Layout Automation Team Analytic…" at bounding box center [559, 268] width 1119 height 485
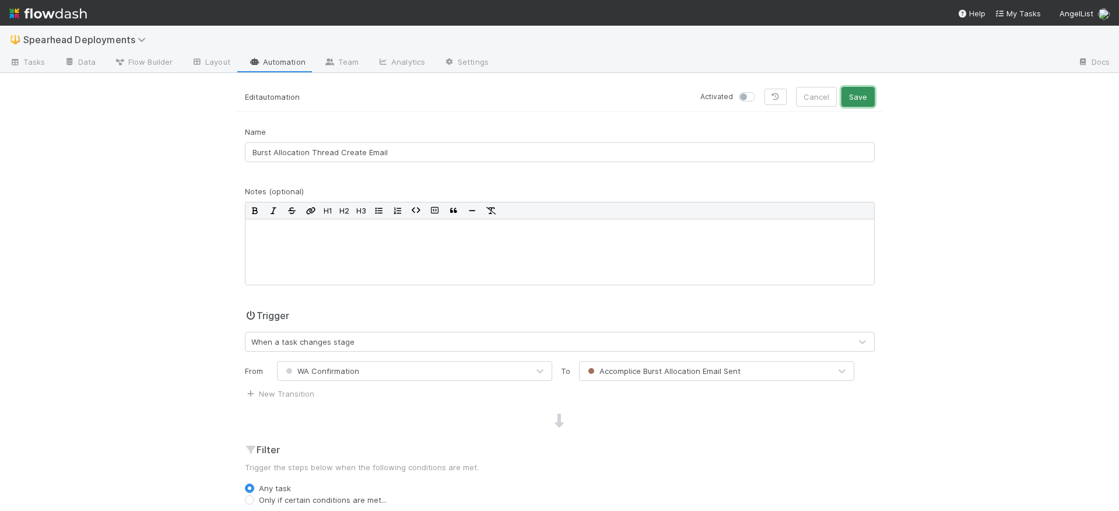
click at [853, 92] on button "Save" at bounding box center [858, 97] width 33 height 20
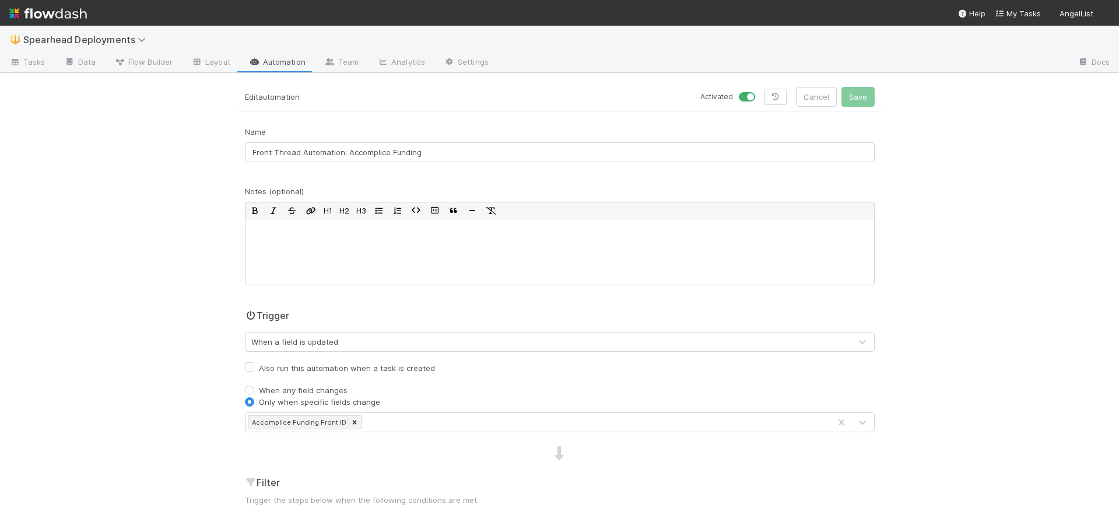
scroll to position [367, 0]
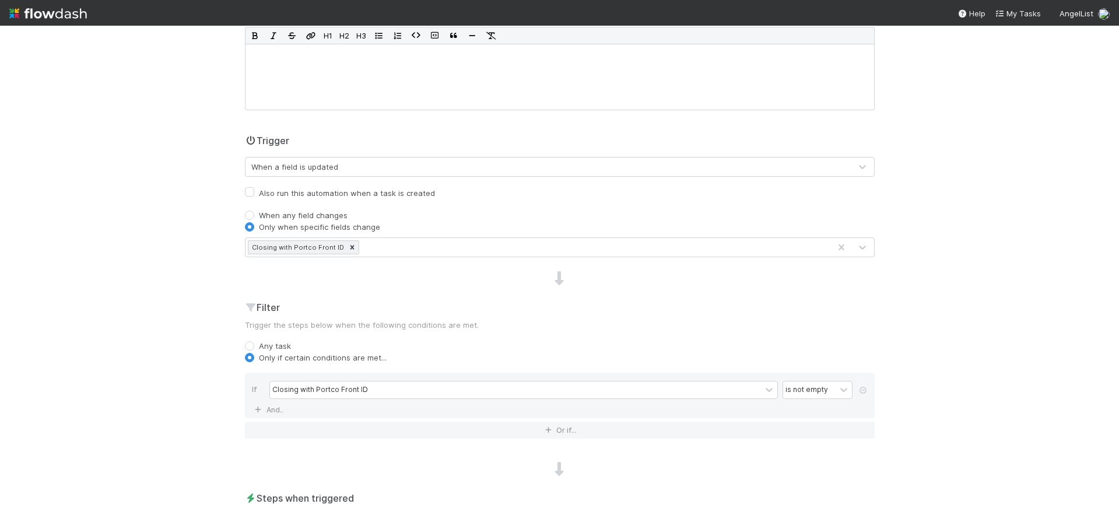
scroll to position [341, 0]
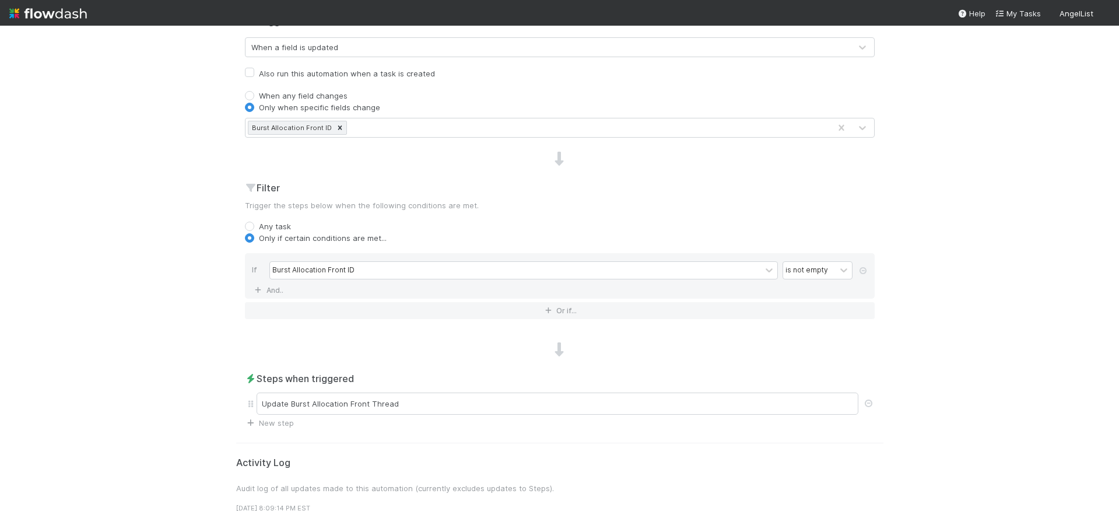
scroll to position [447, 0]
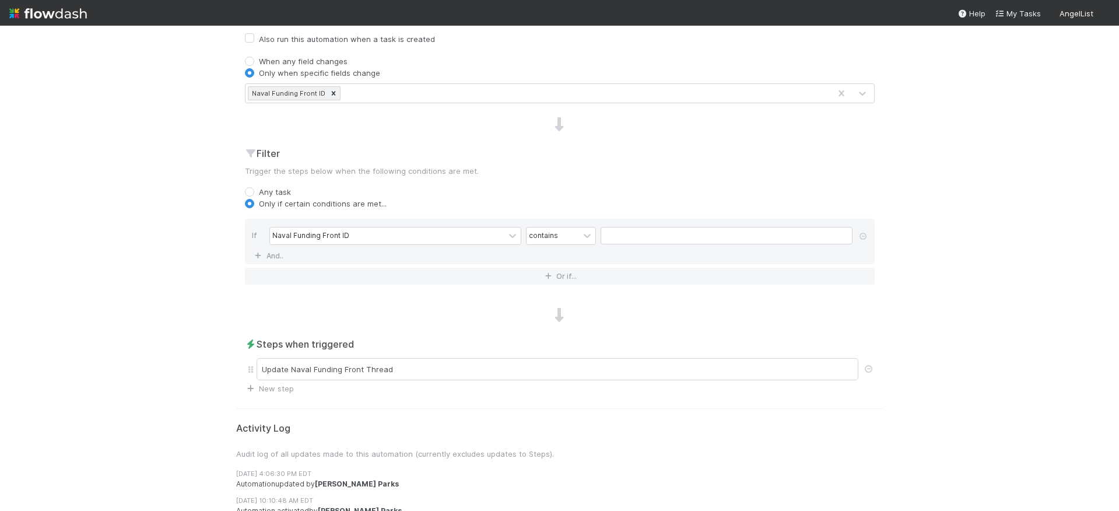
scroll to position [394, 0]
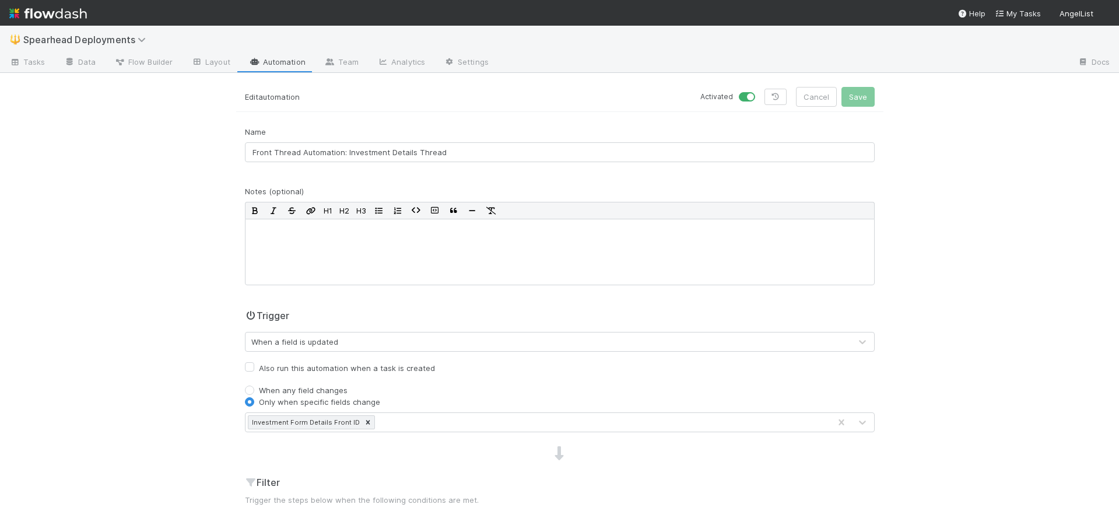
scroll to position [367, 0]
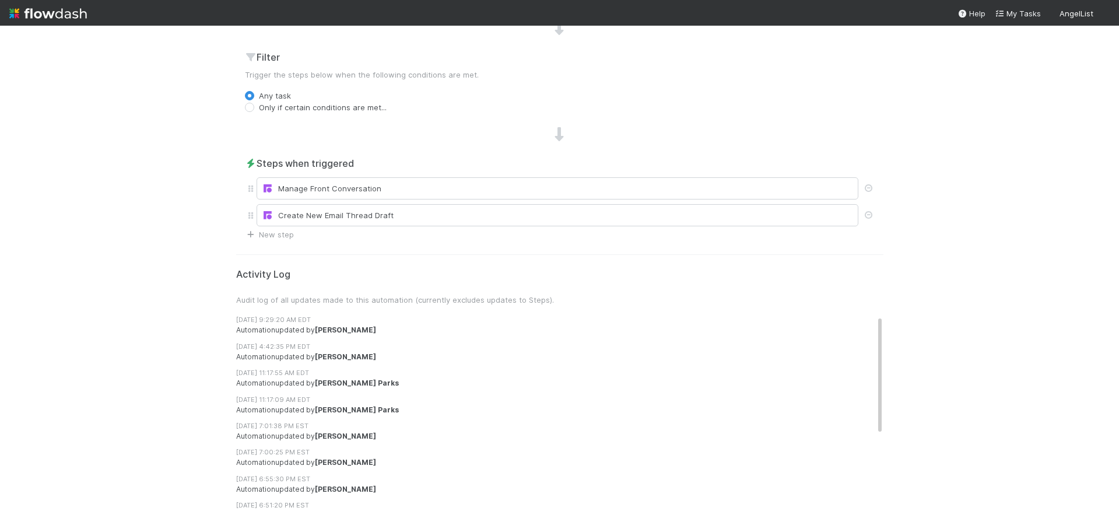
scroll to position [455, 0]
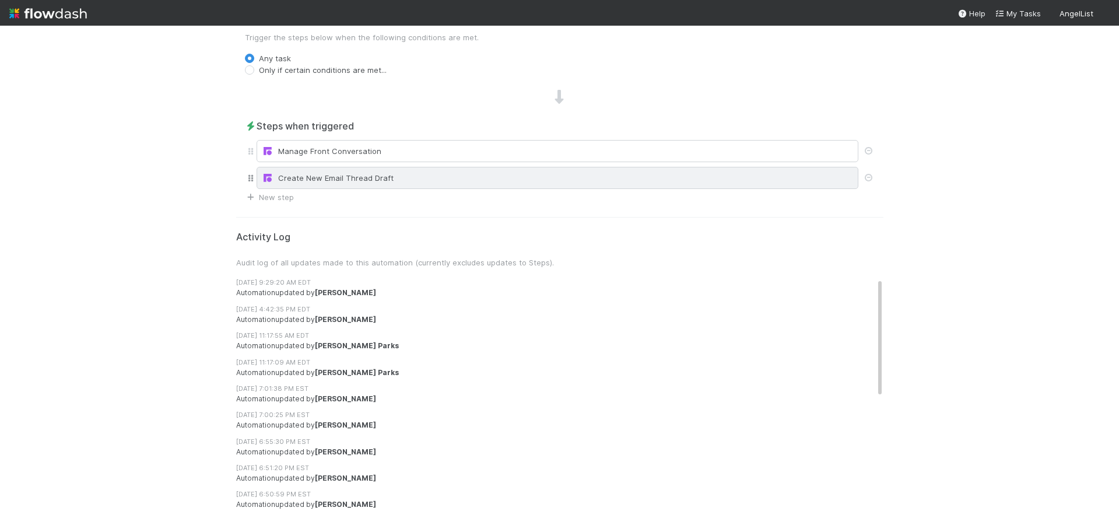
click at [403, 176] on div "Create New Email Thread Draft" at bounding box center [557, 178] width 591 height 12
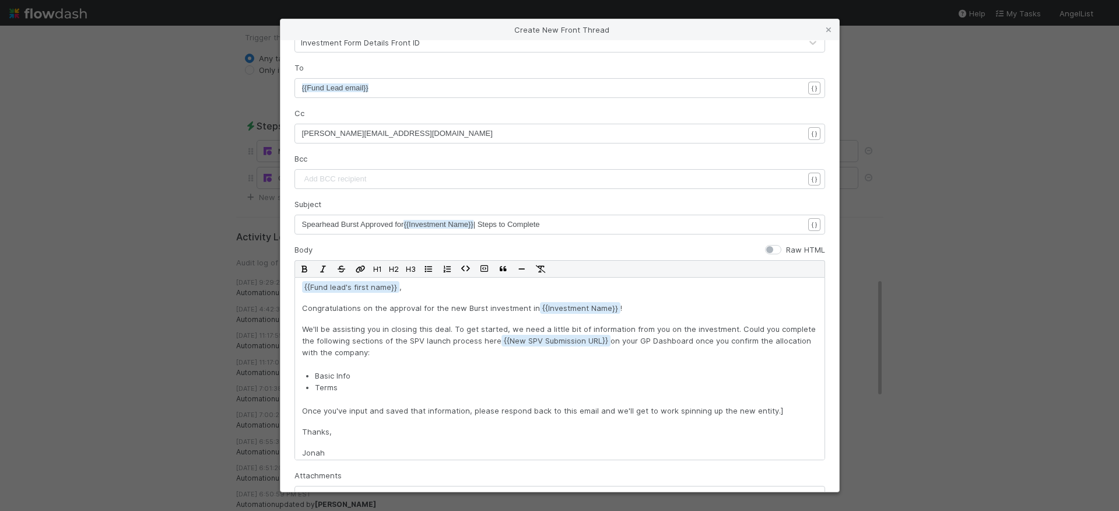
scroll to position [85, 0]
click at [244, 315] on div "Create New Front Thread Channel GPs (lead@angellist.com) Conversation ID Field …" at bounding box center [559, 255] width 1119 height 511
